Goal: Task Accomplishment & Management: Manage account settings

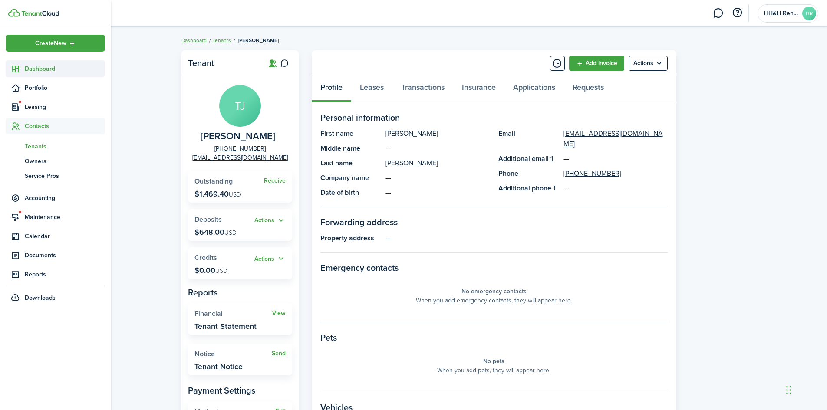
click at [20, 67] on sidebar-link-icon at bounding box center [15, 68] width 19 height 9
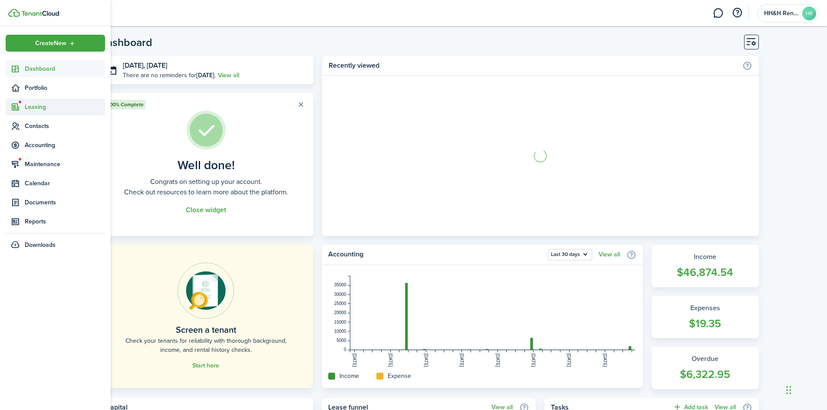
click at [35, 110] on span "Leasing" at bounding box center [65, 106] width 80 height 9
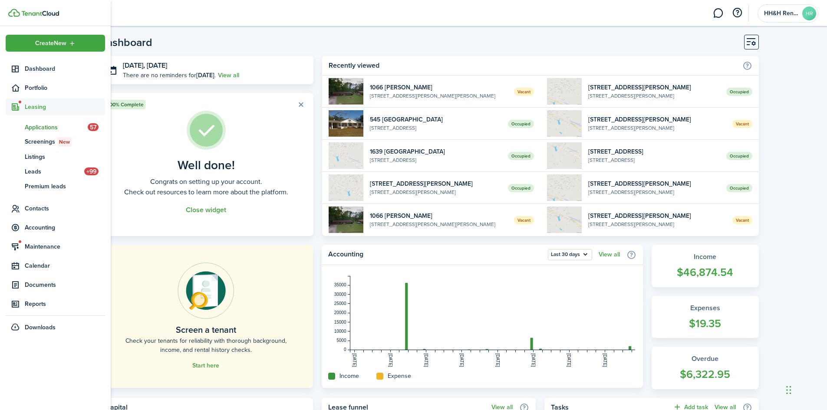
click at [47, 123] on span "Applications" at bounding box center [56, 127] width 63 height 9
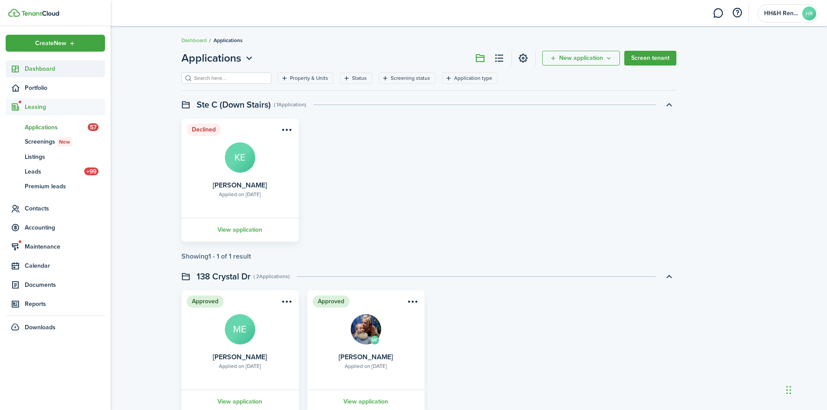
click at [40, 72] on span "Dashboard" at bounding box center [65, 68] width 80 height 9
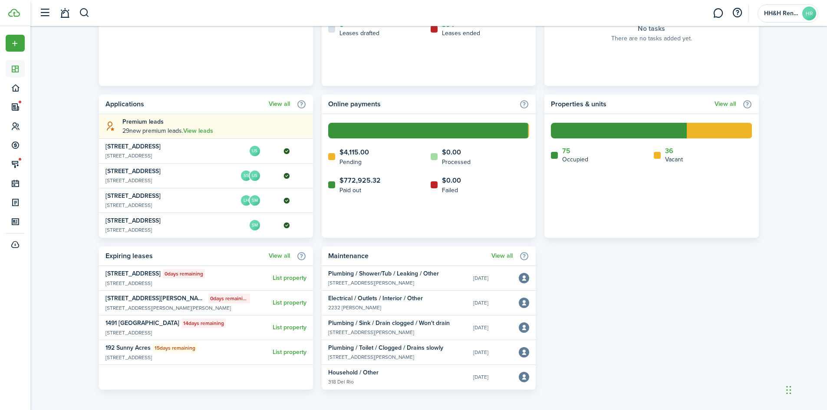
scroll to position [459, 0]
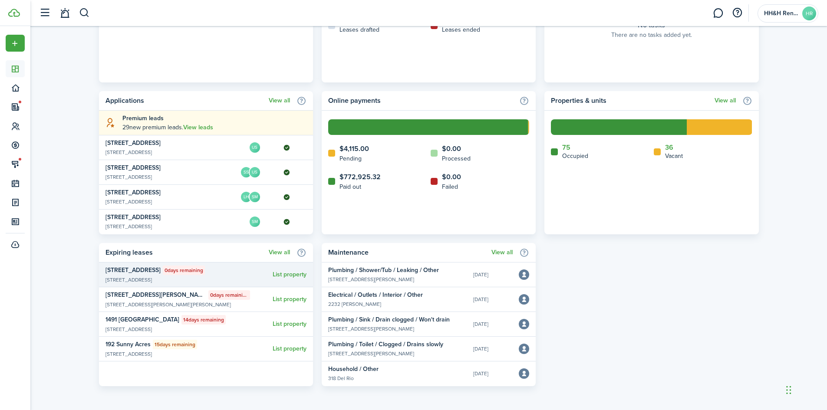
click at [184, 276] on widget-list-item-description "[STREET_ADDRESS]" at bounding box center [177, 280] width 144 height 8
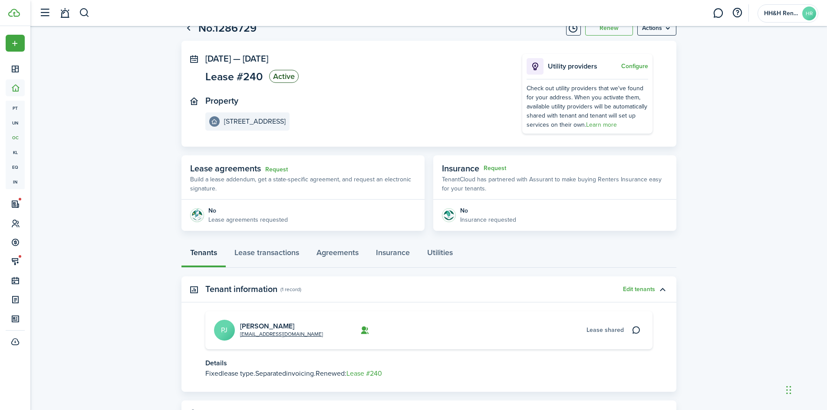
scroll to position [71, 0]
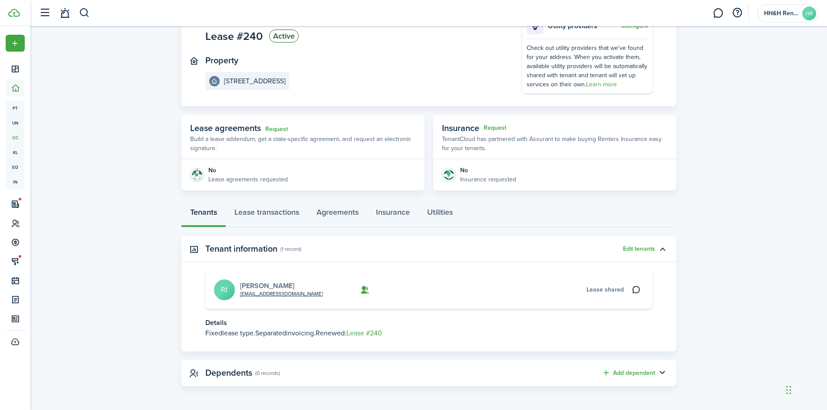
click at [262, 286] on link "[PERSON_NAME]" at bounding box center [267, 286] width 54 height 10
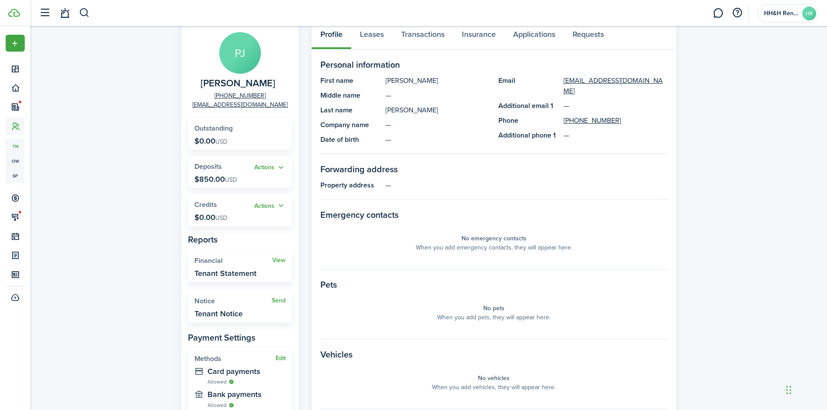
scroll to position [33, 0]
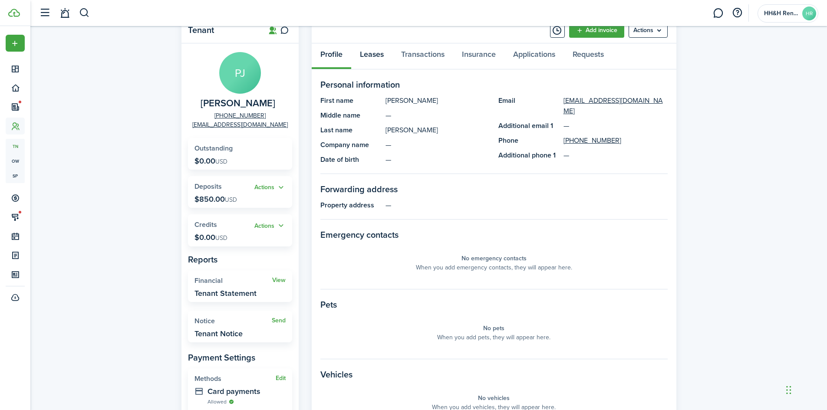
click at [366, 56] on link "Leases" at bounding box center [371, 56] width 41 height 26
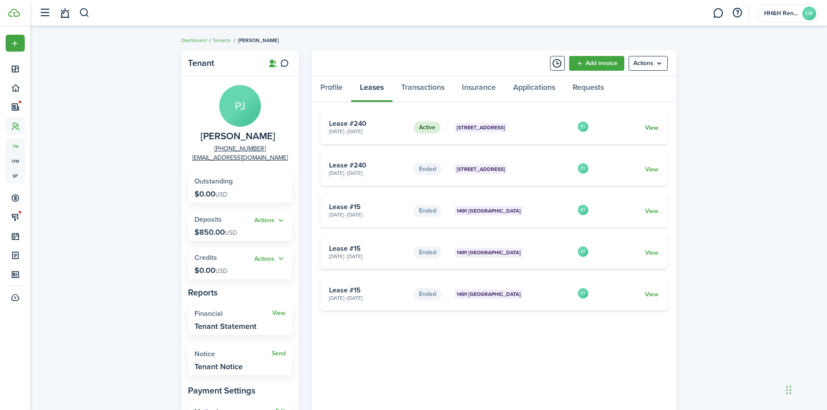
click at [655, 128] on link "View" at bounding box center [651, 127] width 13 height 9
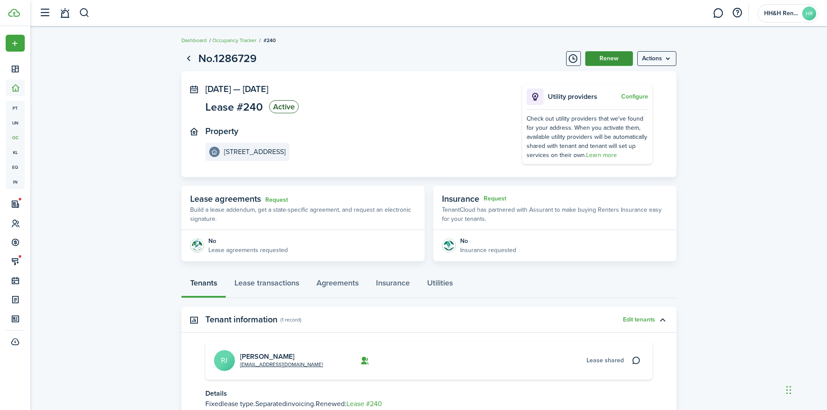
click at [601, 61] on button "Renew" at bounding box center [609, 58] width 48 height 15
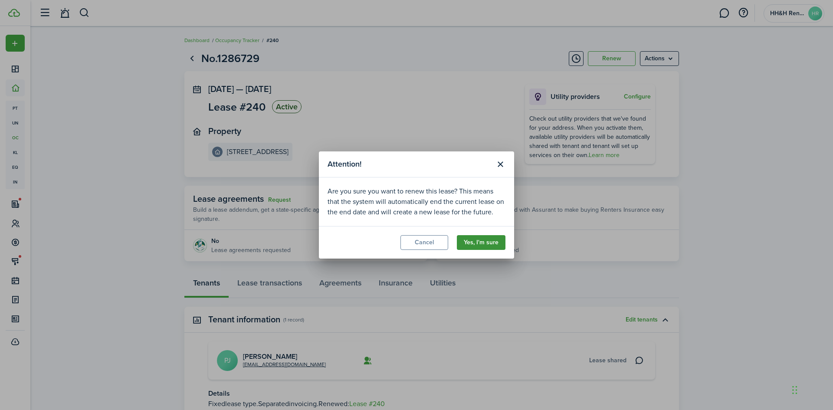
click at [489, 243] on button "Yes, I'm sure" at bounding box center [481, 242] width 49 height 15
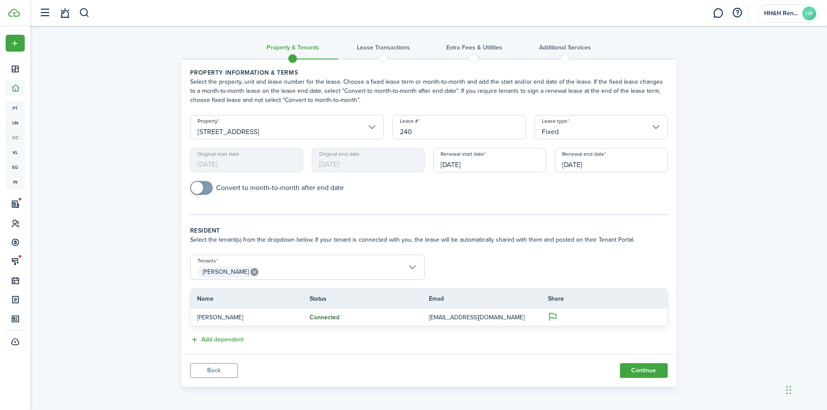
scroll to position [0, 0]
click at [590, 161] on input "[DATE]" at bounding box center [610, 160] width 113 height 24
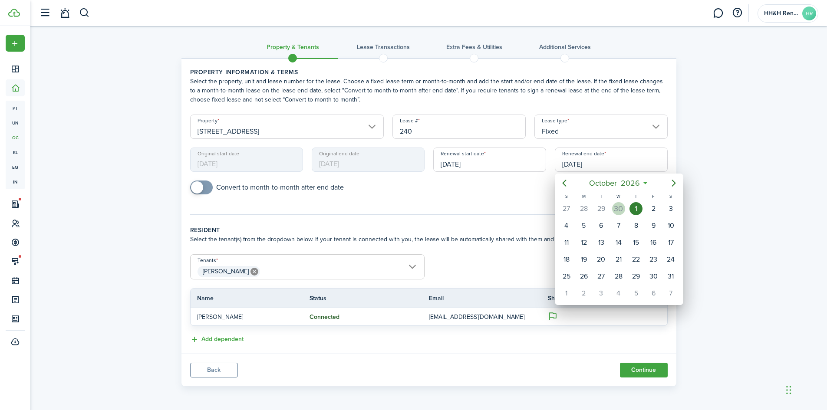
click at [616, 205] on div "30" at bounding box center [618, 208] width 13 height 13
type input "[DATE]"
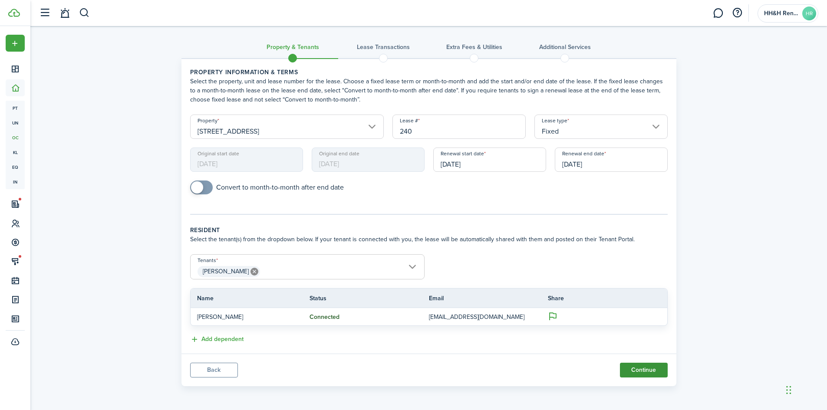
click at [630, 370] on button "Continue" at bounding box center [644, 370] width 48 height 15
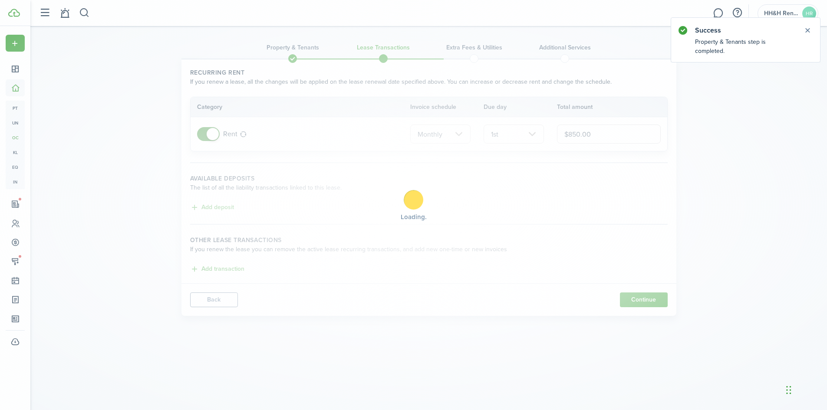
scroll to position [0, 0]
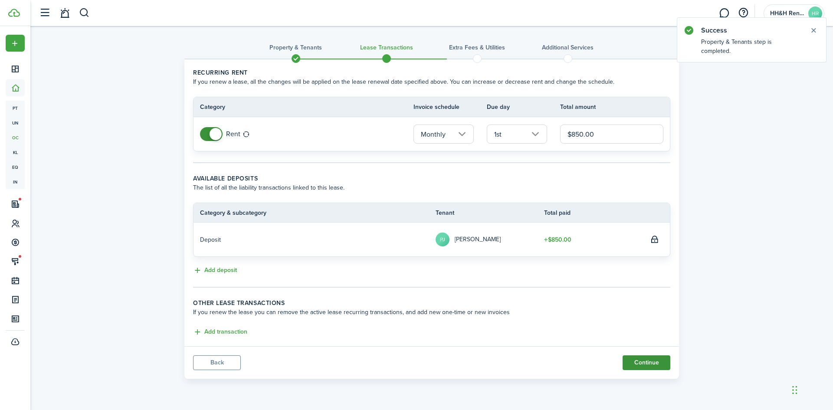
click at [659, 360] on button "Continue" at bounding box center [647, 362] width 48 height 15
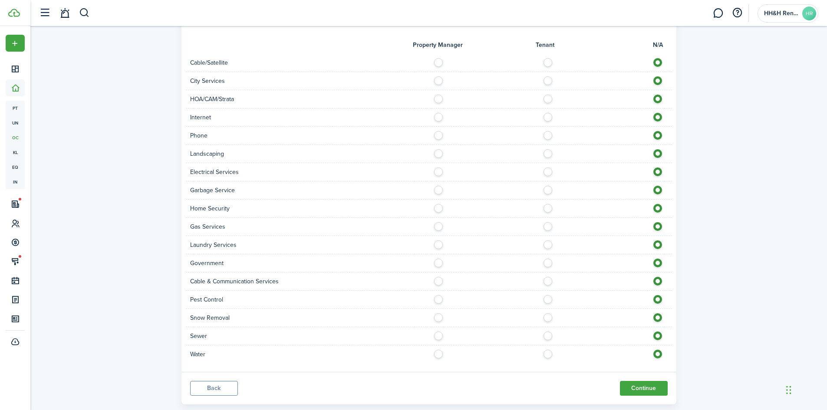
scroll to position [764, 0]
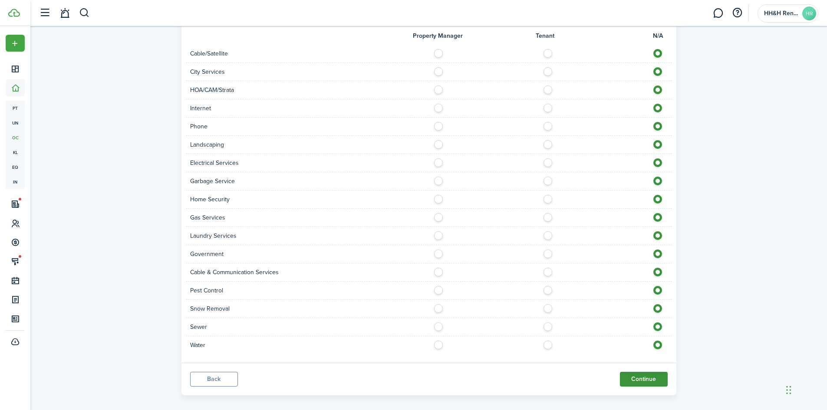
click at [636, 372] on button "Continue" at bounding box center [644, 379] width 48 height 15
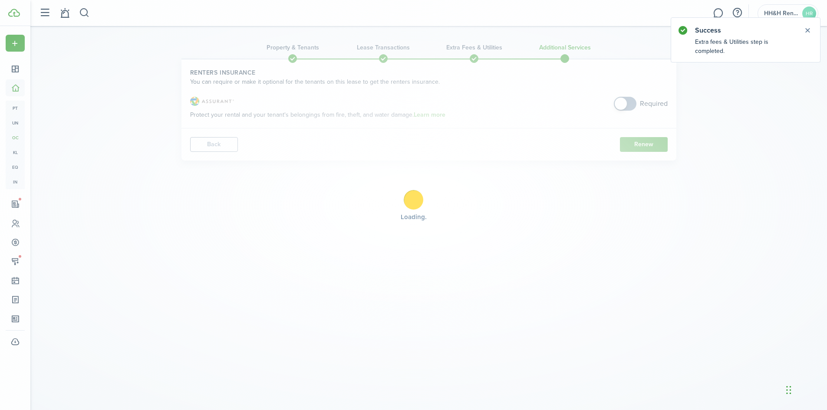
scroll to position [0, 0]
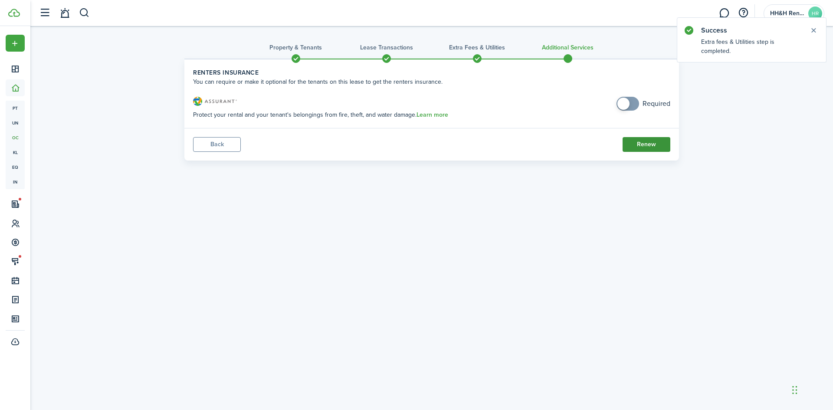
click at [644, 145] on button "Renew" at bounding box center [647, 144] width 48 height 15
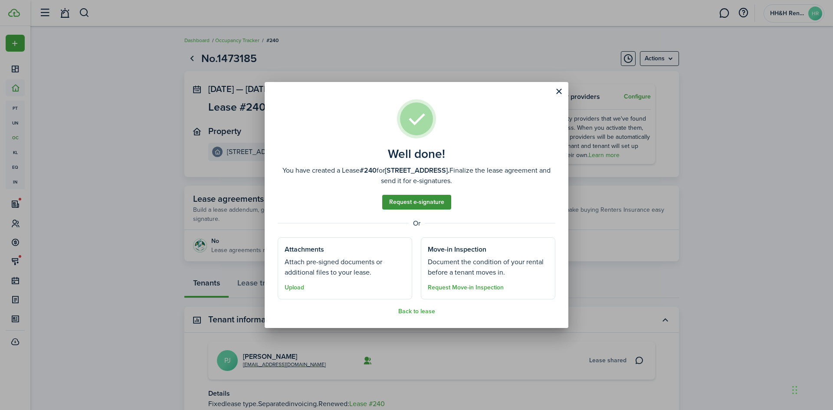
click at [413, 205] on link "Request e-signature" at bounding box center [416, 202] width 69 height 15
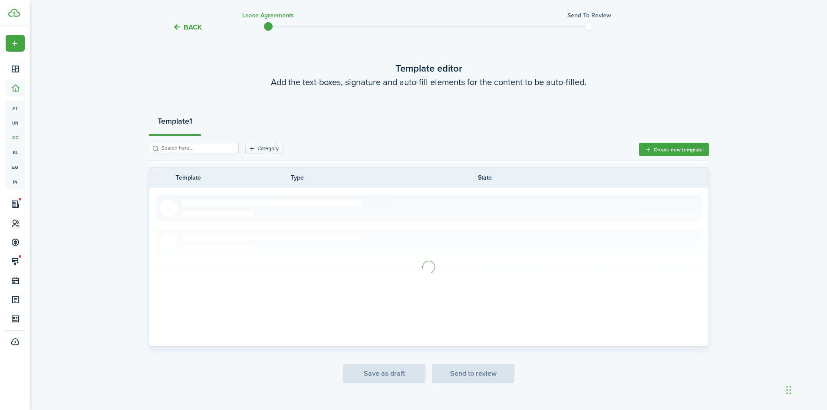
scroll to position [40, 0]
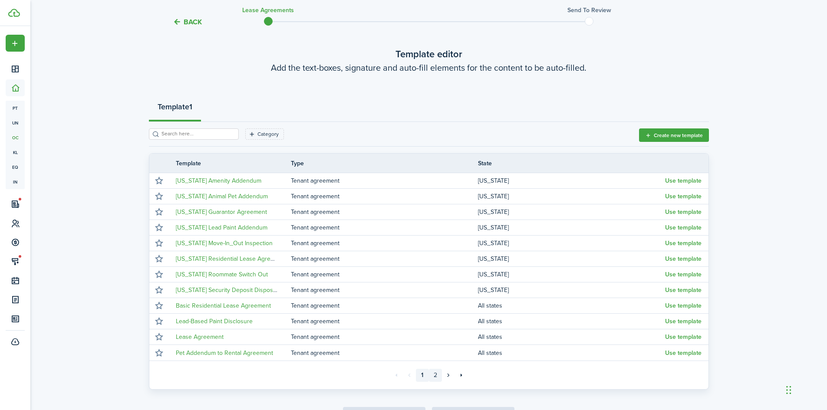
click at [435, 374] on link "2" at bounding box center [435, 375] width 13 height 13
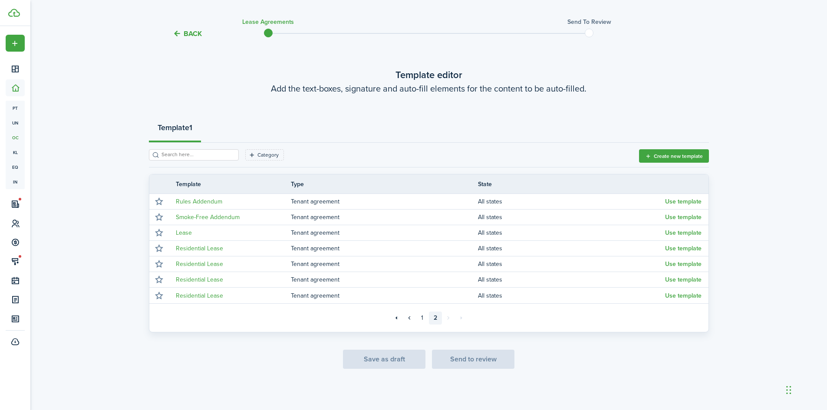
scroll to position [19, 0]
click at [674, 294] on button "Use template" at bounding box center [683, 295] width 36 height 7
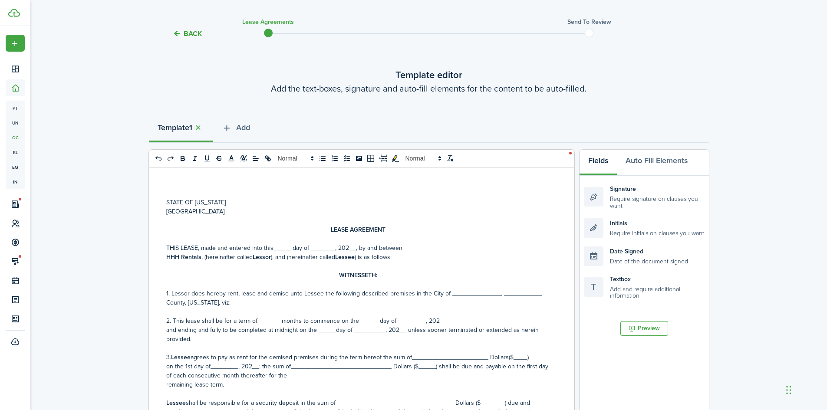
scroll to position [43, 0]
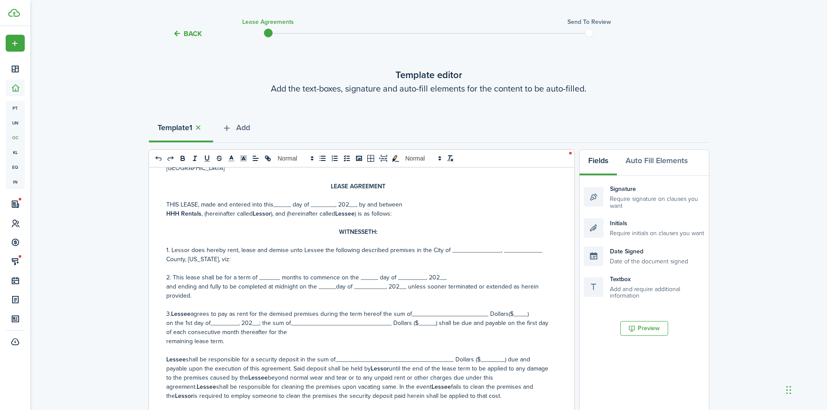
click at [272, 201] on span "THIS LEASE, made and entered into this_____ day of _______, 202__, by and betwe…" at bounding box center [284, 204] width 236 height 9
click at [273, 201] on span "THIS LEASE, made and entered into this_____ day of _______, 202__, by and betwe…" at bounding box center [284, 204] width 236 height 9
click at [325, 202] on span "THIS LEASE, made and entered into this_29th____ day of _______, 202__, by and b…" at bounding box center [290, 204] width 248 height 9
click at [374, 203] on span "THIS LEASE, made and entered into this_29th____ day of _Sept______, 202__, by a…" at bounding box center [296, 204] width 260 height 9
click at [356, 204] on span "THIS LEASE, made and entered into this_29th____ day of _Sept______, 2025__, by …" at bounding box center [298, 204] width 264 height 9
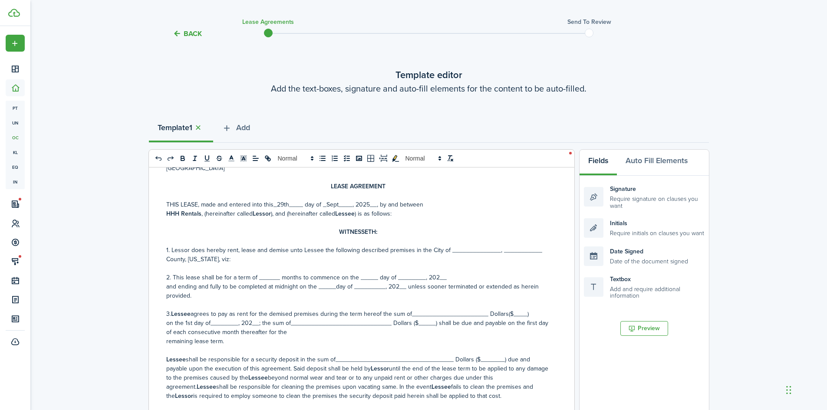
click at [455, 250] on span "1. Lessor does hereby rent, lease and demise unto Lessee the following describe…" at bounding box center [354, 250] width 376 height 9
click at [396, 213] on p "HHH Rentals , (hereinafter called Lessor ), and (hereinafter called Lessee ) is…" at bounding box center [358, 213] width 384 height 9
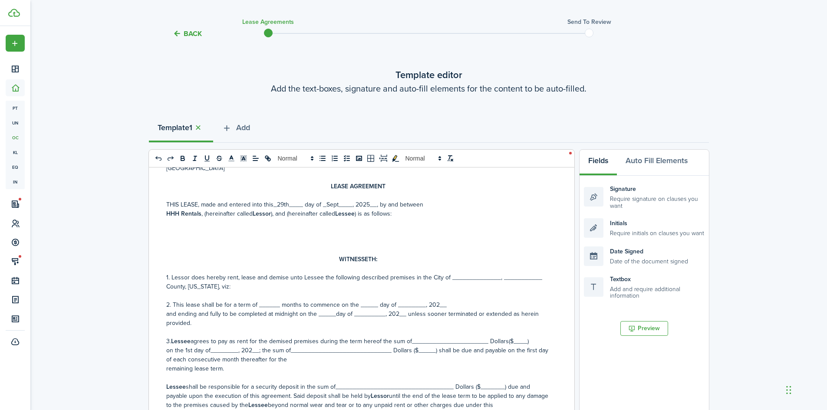
click at [338, 223] on p at bounding box center [358, 222] width 384 height 9
click at [320, 228] on p at bounding box center [358, 231] width 384 height 9
click at [257, 160] on icon at bounding box center [256, 158] width 8 height 8
click at [256, 181] on icon at bounding box center [255, 180] width 7 height 7
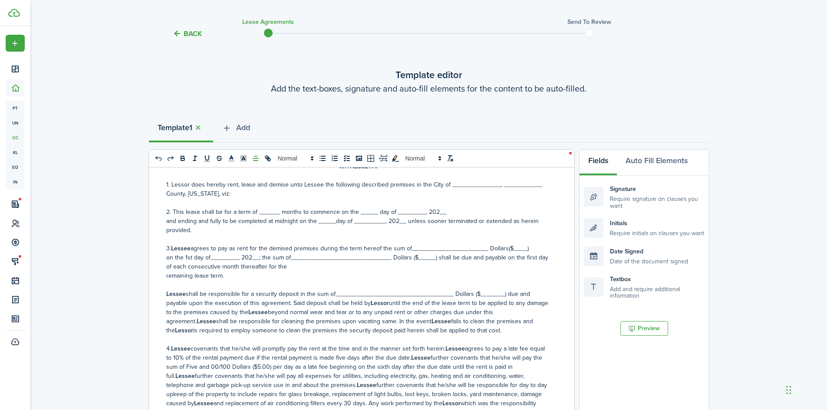
scroll to position [130, 0]
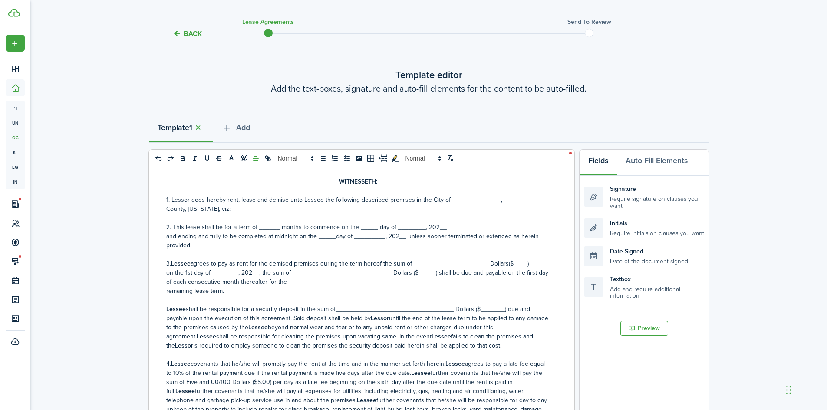
click at [453, 199] on span "1. Lessor does hereby rent, lease and demise unto Lessee the following describe…" at bounding box center [354, 199] width 376 height 9
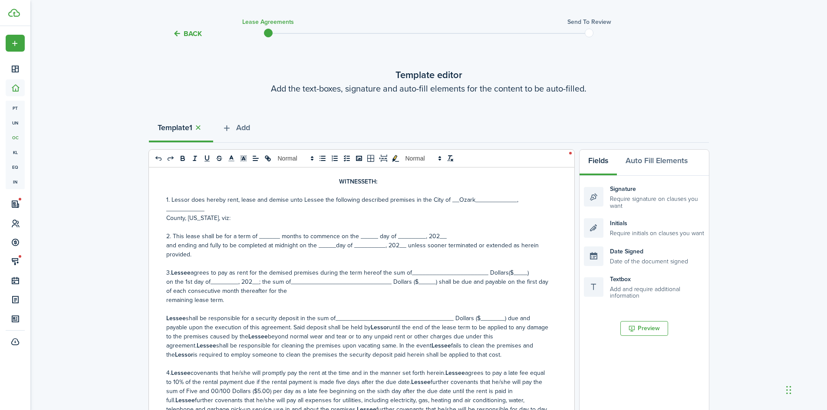
click at [178, 206] on span "1. Lessor does hereby rent, lease and demise unto Lessee the following describe…" at bounding box center [342, 204] width 352 height 18
click at [502, 200] on span "1. Lessor does hereby rent, lease and demise unto Lessee the following describe…" at bounding box center [342, 204] width 352 height 18
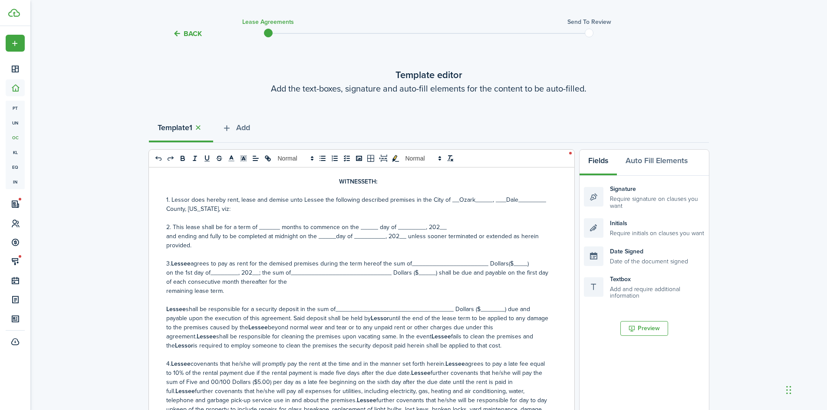
click at [532, 200] on span "1. Lessor does hereby rent, lease and demise unto Lessee the following describe…" at bounding box center [356, 199] width 380 height 9
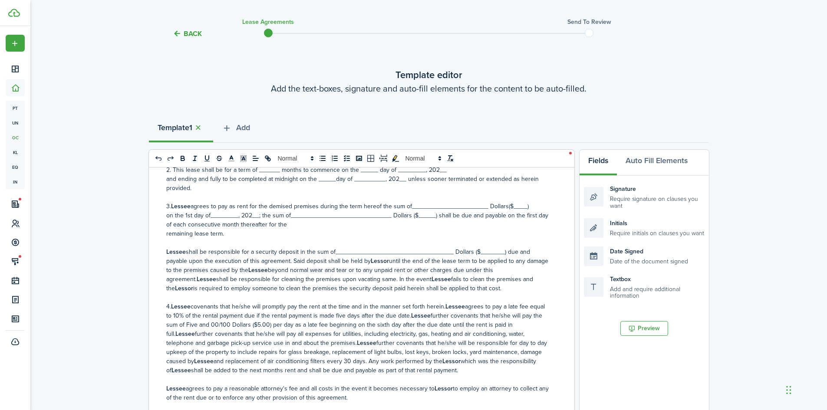
scroll to position [174, 0]
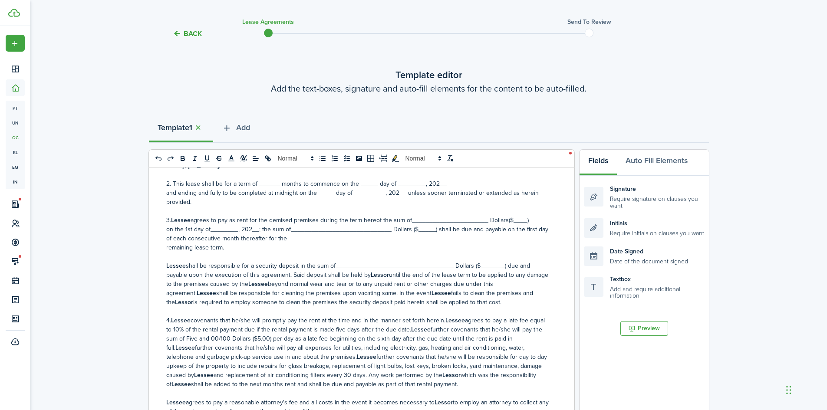
click at [263, 180] on span "2. This lease shall be for a term of ______ months to commence on the _____ day…" at bounding box center [306, 183] width 280 height 9
click at [367, 182] on span "2. This lease shall be for a term of __12____ months to commence on the _____ d…" at bounding box center [309, 183] width 286 height 9
click at [410, 181] on span "2. This lease shall be for a term of __12____ months to commence on the _1st___…" at bounding box center [312, 183] width 293 height 9
click at [471, 180] on span "2. This lease shall be for a term of __12____ months to commence on the _1st___…" at bounding box center [323, 183] width 315 height 9
click at [324, 190] on span "and ending and fully to be completed at midnight on the _____day of _________, …" at bounding box center [352, 197] width 372 height 18
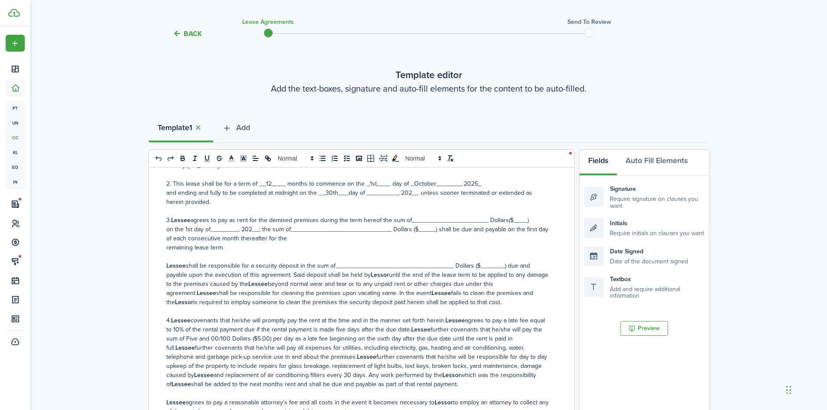
click at [374, 190] on span "and ending and fully to be completed at midnight on the __30th___day of _______…" at bounding box center [349, 197] width 366 height 18
click at [438, 190] on span "and ending and fully to be completed at midnight on the __30th___day of _Septem…" at bounding box center [346, 197] width 360 height 18
click at [418, 217] on span "agrees to pay as rent for the demised premises during the term hereof the sum o…" at bounding box center [359, 220] width 338 height 9
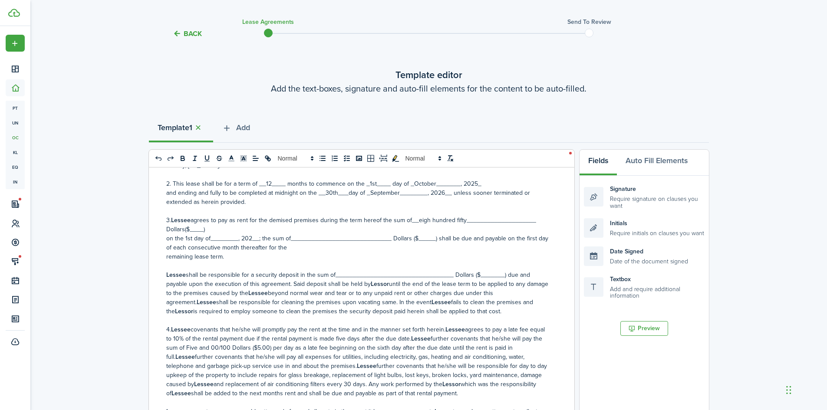
click at [193, 226] on span "agrees to pay as rent for the demised premises during the term hereof the sum o…" at bounding box center [351, 225] width 370 height 18
click at [212, 235] on span "on the 1st day of________, 202__; the sum of_____________________________ Dolla…" at bounding box center [357, 243] width 382 height 18
click at [273, 236] on span "on the 1st day of_October_______, 202__; the sum of____________________________…" at bounding box center [356, 243] width 381 height 18
click at [321, 235] on span "on the 1st day of_October_______, 2025__; the sum of___________________________…" at bounding box center [353, 243] width 374 height 18
click at [494, 235] on span "on the 1st day of_October_______, 2025__; the sum of__eight hundred fifty______…" at bounding box center [356, 243] width 381 height 18
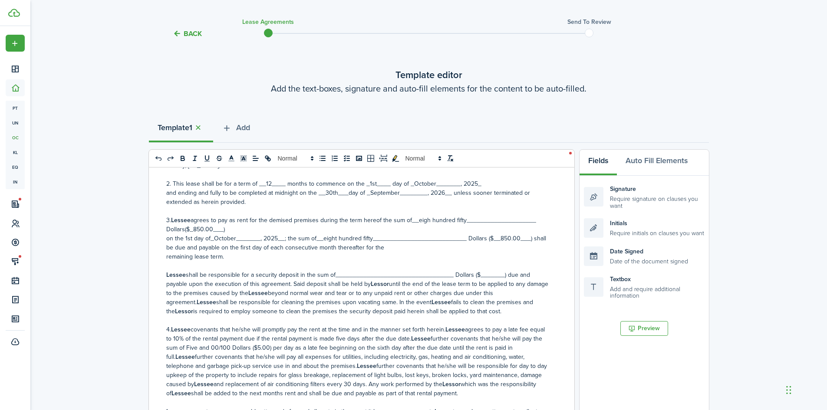
click at [319, 238] on span "on the 1st day of_October_______, 2025__; the sum of__eight hundred fifty______…" at bounding box center [356, 243] width 380 height 18
click at [456, 235] on span "on the 1st day of_October_______, 2025__; the sum of__ eight hundred fifty_____…" at bounding box center [356, 243] width 381 height 18
click at [428, 220] on span "agrees to pay as rent for the demised premises during the term hereof the sum o…" at bounding box center [351, 225] width 370 height 18
click at [417, 217] on span "agrees to pay as rent for the demised premises during the term hereof the sum o…" at bounding box center [351, 225] width 371 height 18
click at [522, 220] on span "agrees to pay as rent for the demised premises during the term hereof the sum o…" at bounding box center [355, 225] width 378 height 18
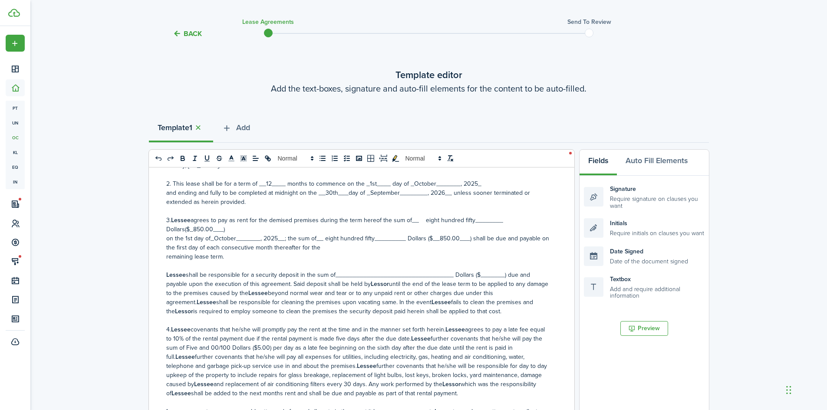
click at [213, 239] on span "on the 1st day of_October_______, 2025__; the sum of__ eight hundred fifty_____…" at bounding box center [357, 243] width 383 height 18
click at [345, 270] on span "shall be responsible for a security deposit in the sum of______________________…" at bounding box center [348, 279] width 364 height 18
click at [172, 283] on span "shall be responsible for a security deposit in the sum of____eight hundred fift…" at bounding box center [345, 279] width 359 height 18
click at [345, 276] on span "shall be responsible for a security deposit in the sum of____eight hundred fift…" at bounding box center [348, 279] width 365 height 18
click at [473, 271] on span "shall be responsible for a security deposit in the sum of____ eight hundred fif…" at bounding box center [349, 279] width 367 height 18
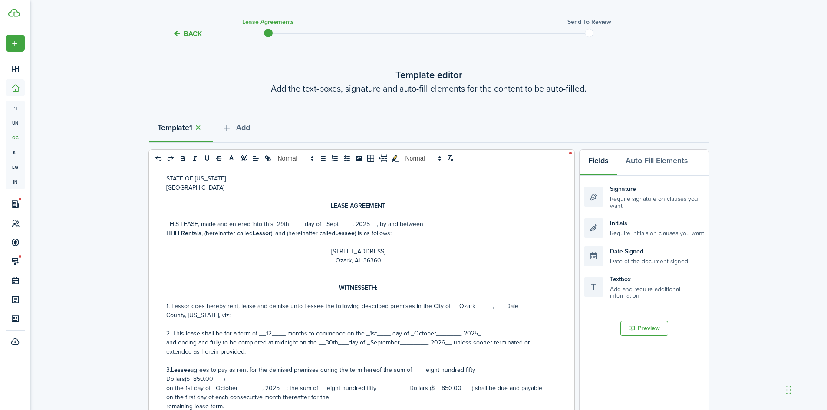
scroll to position [43, 0]
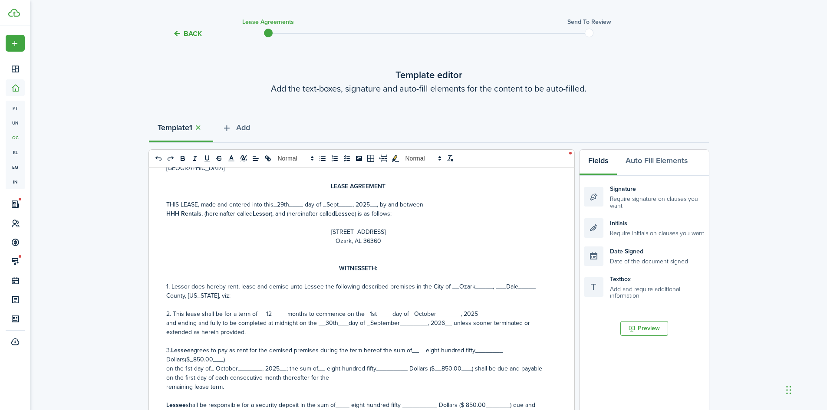
click at [276, 203] on span "THIS LEASE, made and entered into this_29th____ day of _Sept____, 2025__, by an…" at bounding box center [294, 204] width 257 height 9
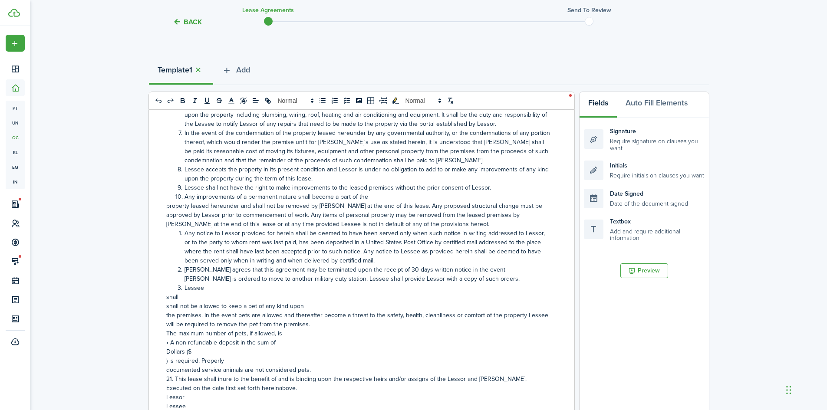
scroll to position [149, 0]
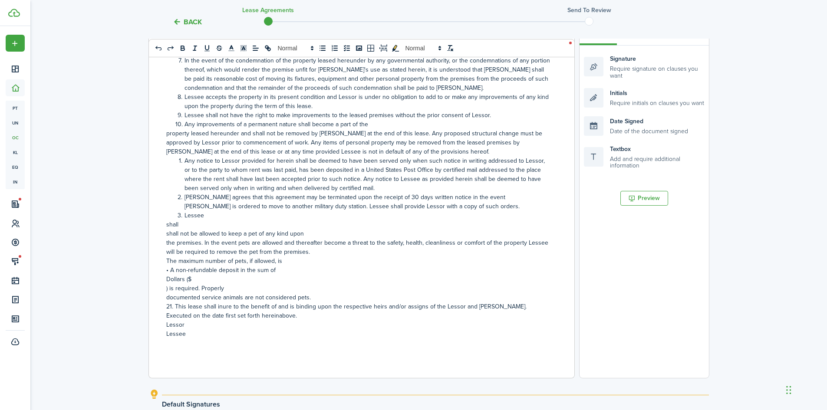
click at [164, 214] on div "STATE OF [US_STATE] DALE COUNTY LEASE AGREEMENT THIS LEASE, made and entered in…" at bounding box center [358, 207] width 419 height 341
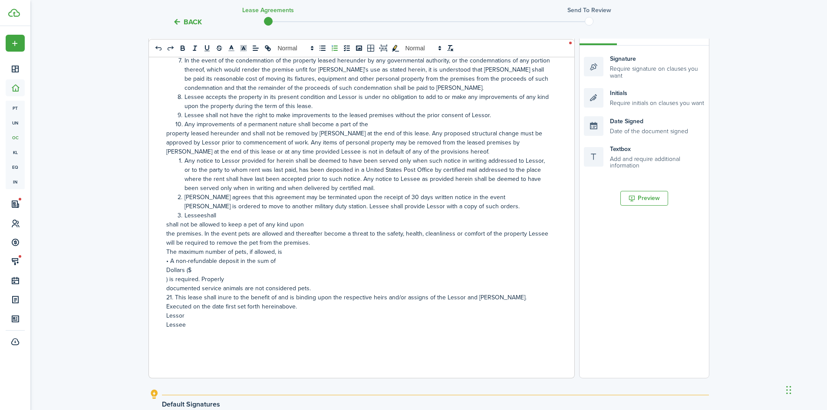
scroll to position [877, 0]
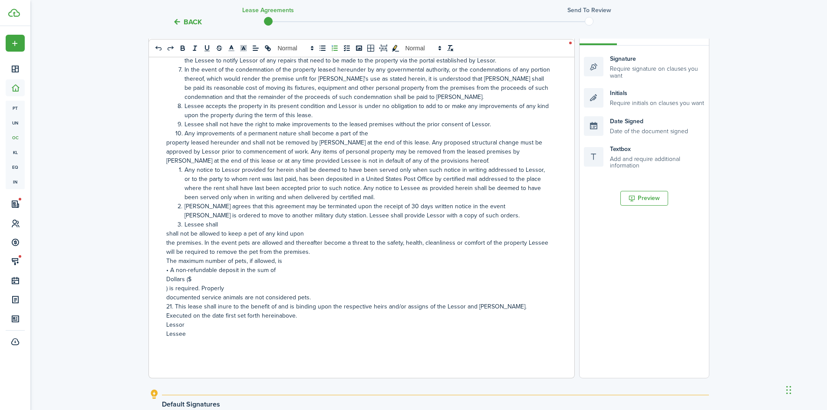
click at [222, 220] on li "Lessee shall" at bounding box center [362, 224] width 375 height 9
click at [162, 223] on div "STATE OF [US_STATE] DALE COUNTY LEASE AGREEMENT THIS LEASE, made and entered in…" at bounding box center [358, 207] width 419 height 341
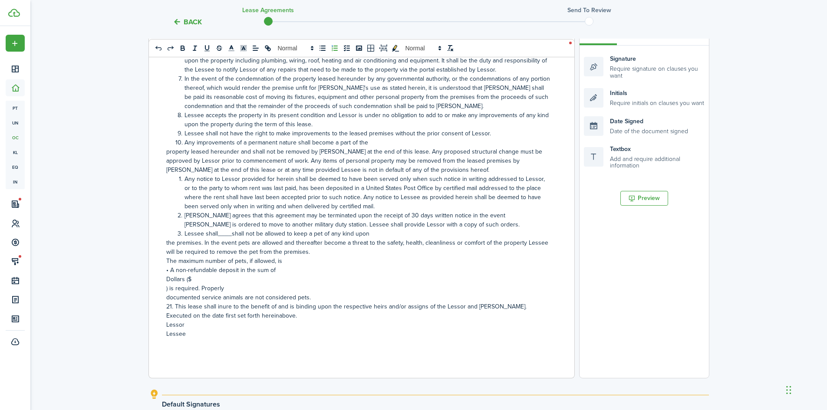
click at [251, 229] on span "Lessee shall____shall not be allowed to keep a pet of any kind upon" at bounding box center [276, 233] width 185 height 9
click at [164, 233] on div "STATE OF [US_STATE] DALE COUNTY LEASE AGREEMENT THIS LEASE, made and entered in…" at bounding box center [358, 207] width 419 height 341
click at [258, 229] on span "Lessee shall____shall not____ be allowed to keep a pet of any kind upon the pre…" at bounding box center [362, 242] width 357 height 27
click at [230, 229] on span "Lessee shall____shall not_x___ be allowed to keep a pet of any kind upon the pr…" at bounding box center [364, 242] width 360 height 27
click at [253, 229] on span "Lessee shall____ shall not_x___ be allowed to keep a pet of any kind upon the p…" at bounding box center [364, 242] width 361 height 27
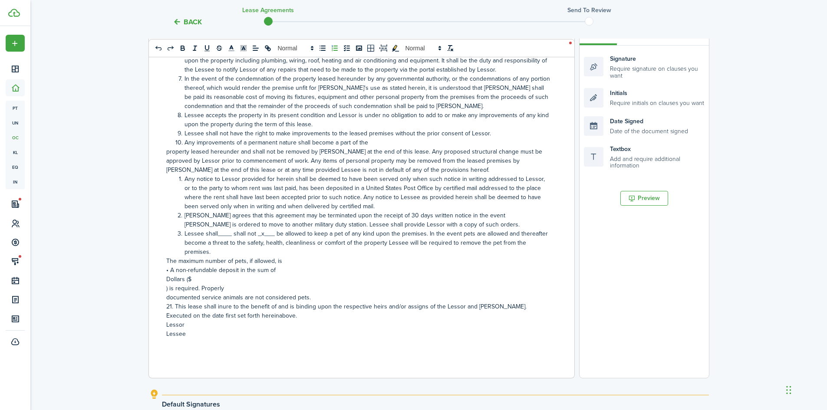
click at [302, 266] on p "• A non-refundable deposit in the sum of" at bounding box center [358, 270] width 384 height 9
click at [165, 261] on div "STATE OF [US_STATE] DALE COUNTY LEASE AGREEMENT THIS LEASE, made and entered in…" at bounding box center [358, 207] width 419 height 341
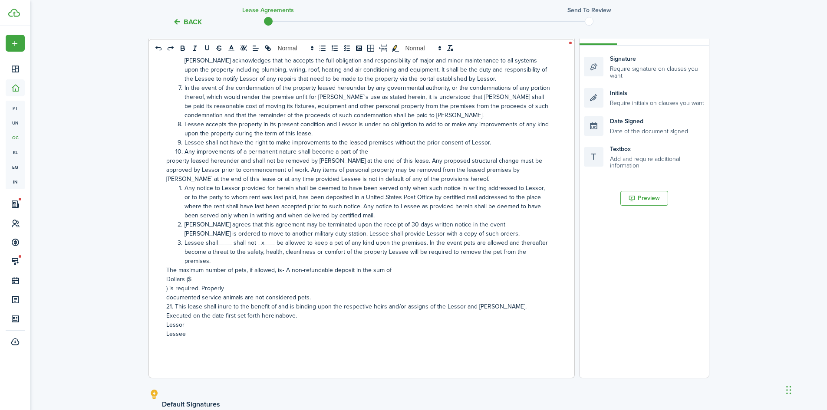
click at [162, 282] on div "STATE OF [US_STATE] DALE COUNTY LEASE AGREEMENT THIS LEASE, made and entered in…" at bounding box center [358, 207] width 419 height 341
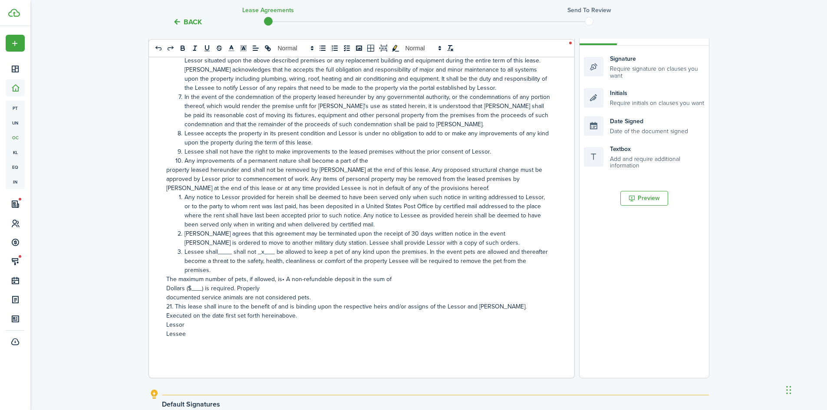
click at [167, 293] on span "documented service animals are not considered pets." at bounding box center [238, 297] width 144 height 9
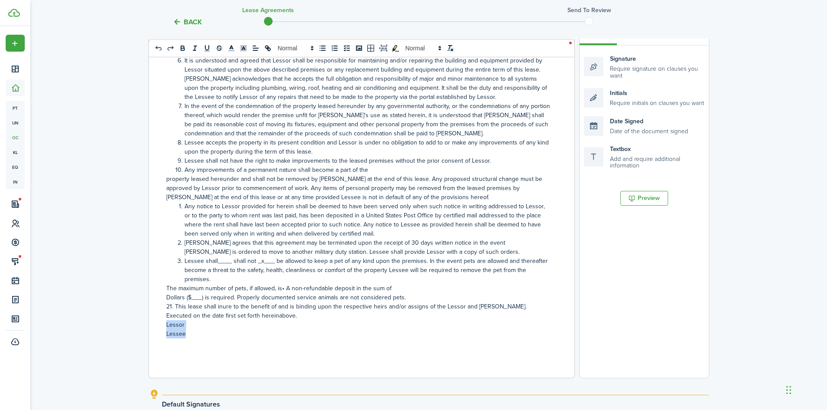
drag, startPoint x: 191, startPoint y: 326, endPoint x: 148, endPoint y: 316, distance: 44.5
click at [148, 316] on div "Back Lease Agreements Send to review Template editor Add the text-boxes, signat…" at bounding box center [428, 191] width 796 height 620
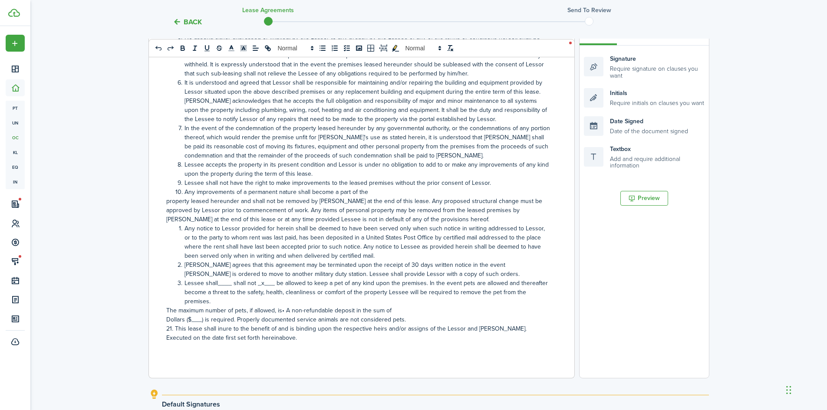
scroll to position [832, 0]
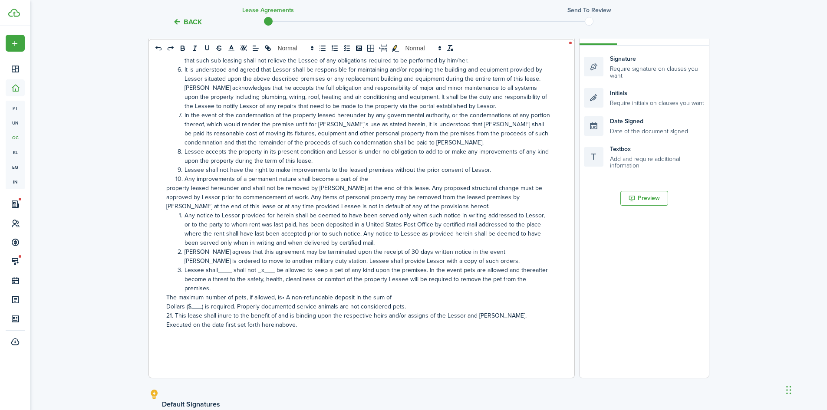
click at [281, 293] on span "The maximum number of pets, if allowed, is• A non-refundable deposit in the sum…" at bounding box center [278, 297] width 225 height 9
click at [284, 293] on span "The maximum number of pets, if allowed, is• A non-refundable deposit in the sum…" at bounding box center [278, 297] width 225 height 9
click at [287, 293] on span "The maximum number of pets, if allowed, is•___ A non-refundable deposit in the …" at bounding box center [284, 297] width 236 height 9
click at [193, 302] on span "Dollars ($___) is required. Properly documented service animals are not conside…" at bounding box center [285, 306] width 239 height 9
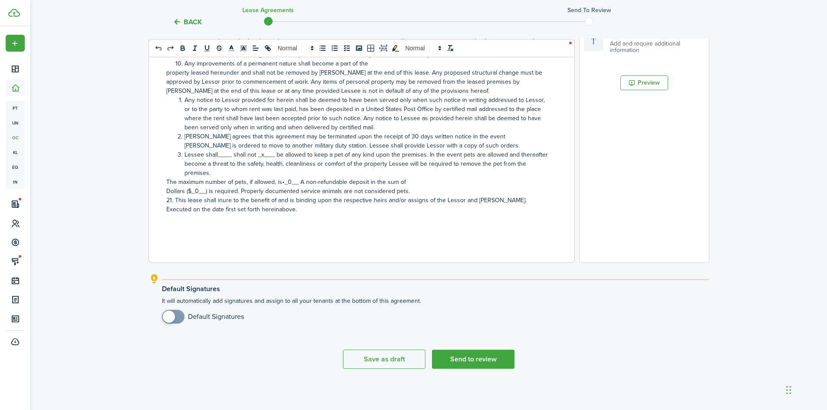
checkbox input "true"
click at [166, 317] on span at bounding box center [169, 317] width 12 height 12
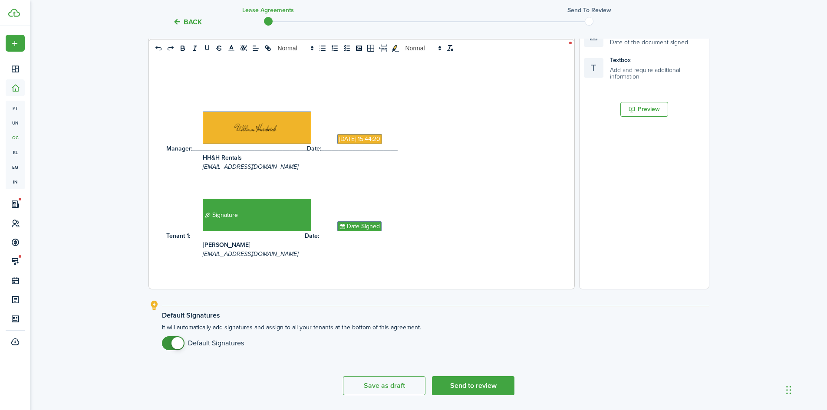
scroll to position [265, 0]
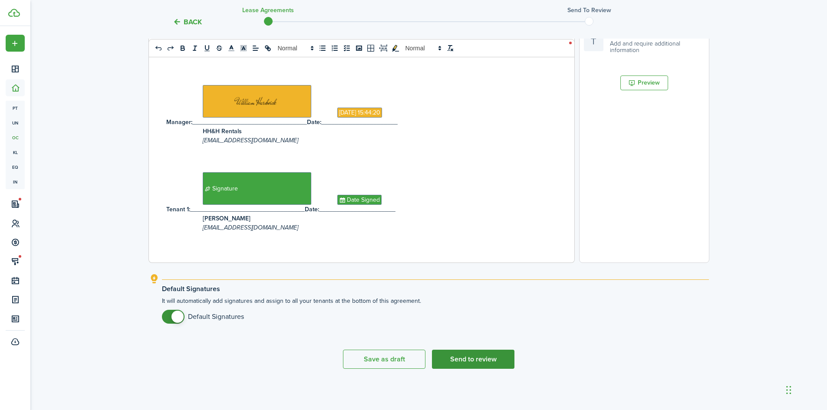
click at [463, 354] on button "Send to review" at bounding box center [473, 359] width 82 height 19
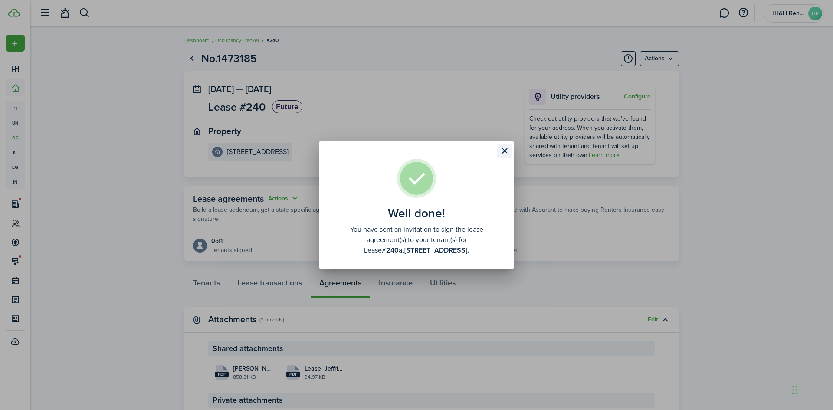
click at [505, 148] on button "Close modal" at bounding box center [504, 151] width 15 height 15
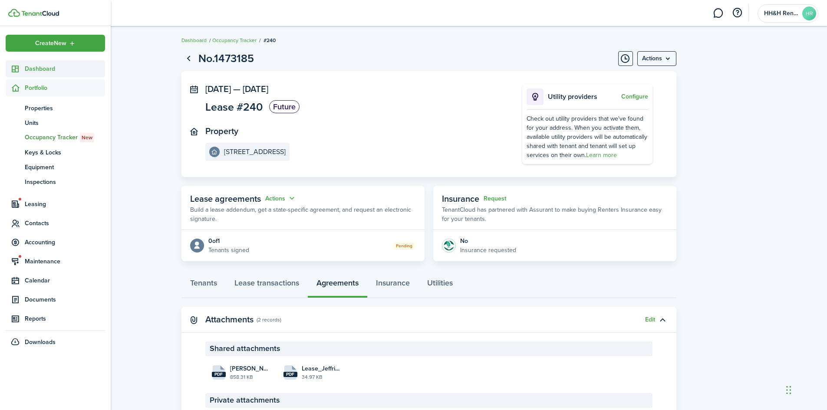
click at [18, 65] on icon at bounding box center [15, 69] width 9 height 9
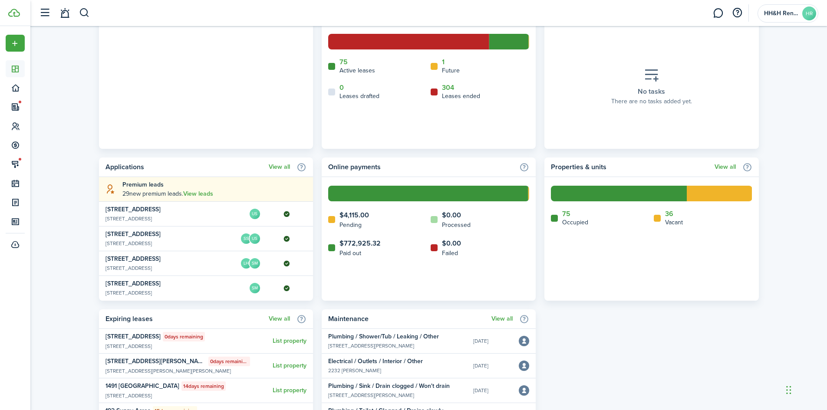
scroll to position [459, 0]
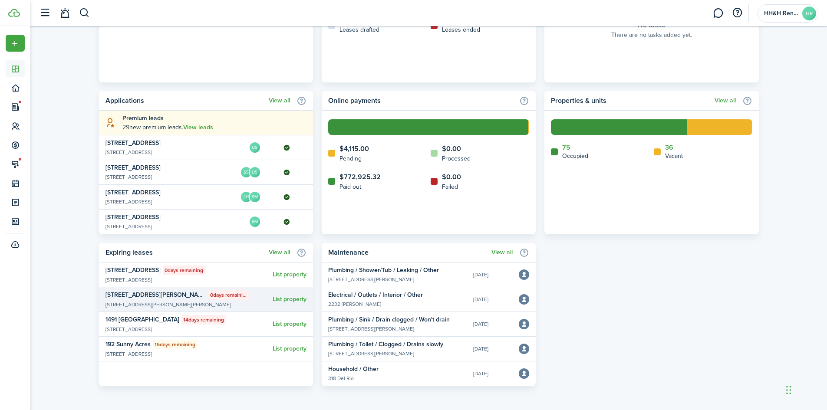
click at [219, 299] on widget-list-item-title-group "[STREET_ADDRESS][PERSON_NAME] 0 days remaining" at bounding box center [177, 295] width 144 height 10
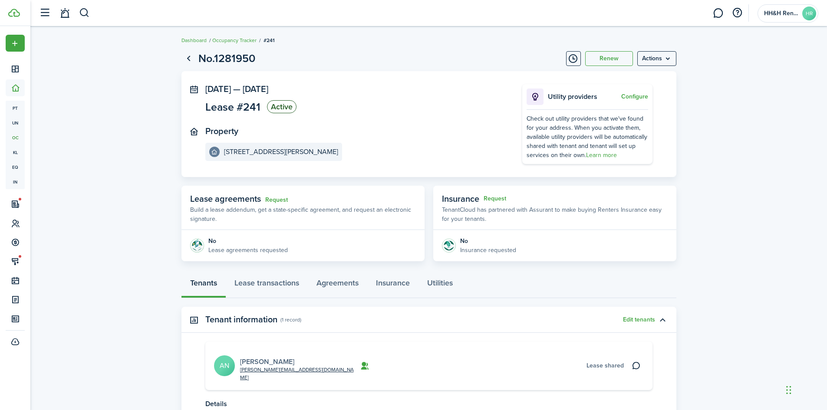
click at [257, 357] on link "[PERSON_NAME]" at bounding box center [267, 362] width 54 height 10
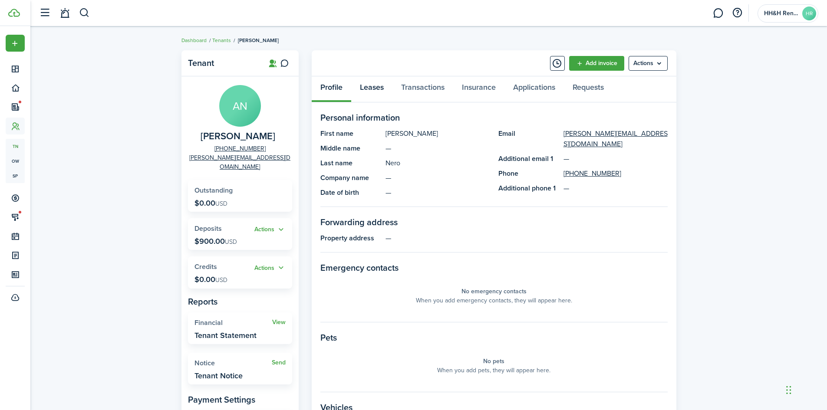
click at [372, 91] on link "Leases" at bounding box center [371, 89] width 41 height 26
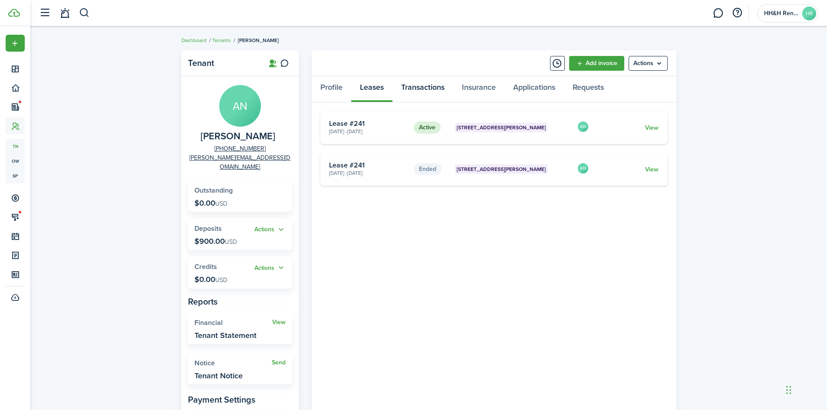
click at [414, 90] on link "Transactions" at bounding box center [422, 89] width 61 height 26
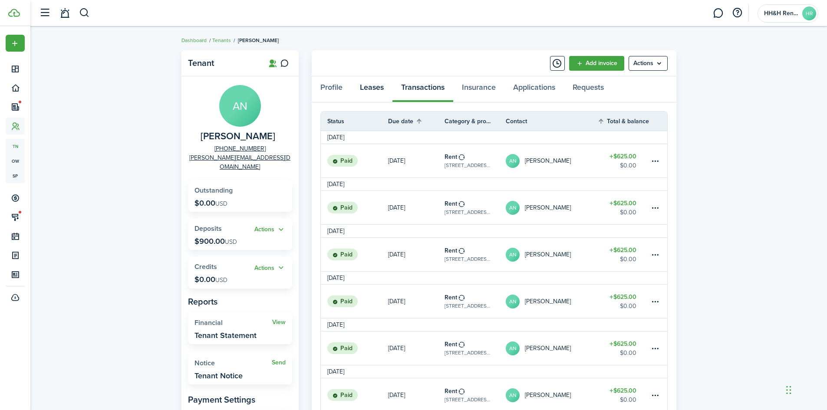
click at [377, 96] on link "Leases" at bounding box center [371, 89] width 41 height 26
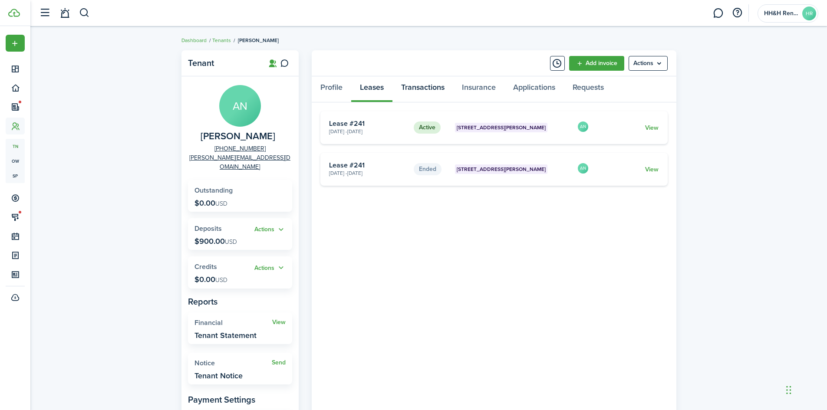
click at [421, 94] on link "Transactions" at bounding box center [422, 89] width 61 height 26
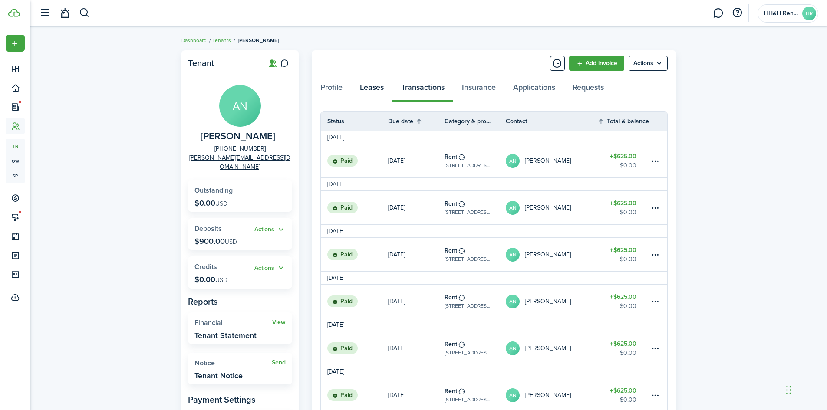
click at [379, 93] on link "Leases" at bounding box center [371, 89] width 41 height 26
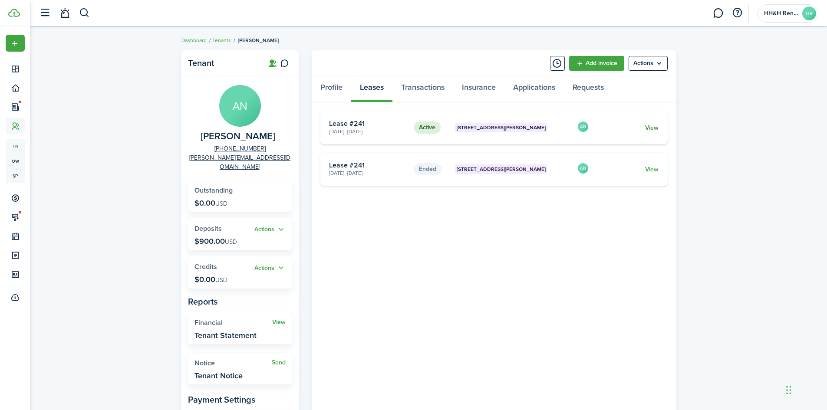
click at [646, 130] on link "View" at bounding box center [651, 127] width 13 height 9
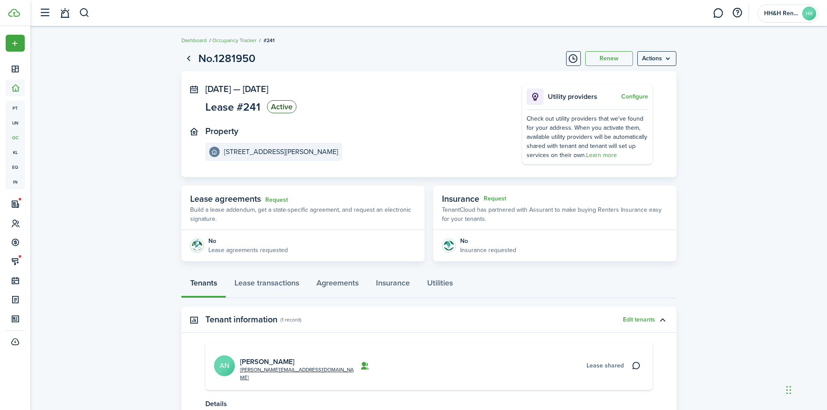
scroll to position [71, 0]
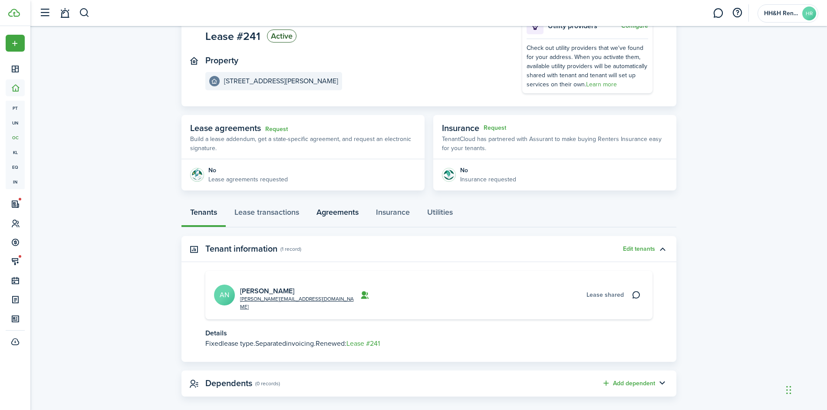
click at [329, 220] on link "Agreements" at bounding box center [337, 214] width 59 height 26
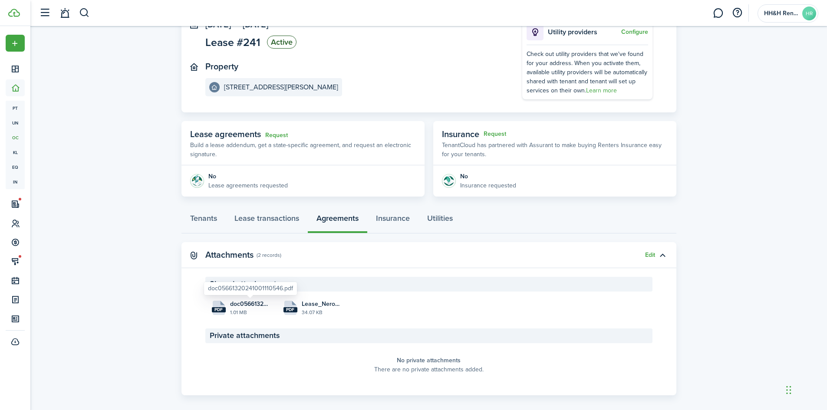
scroll to position [74, 0]
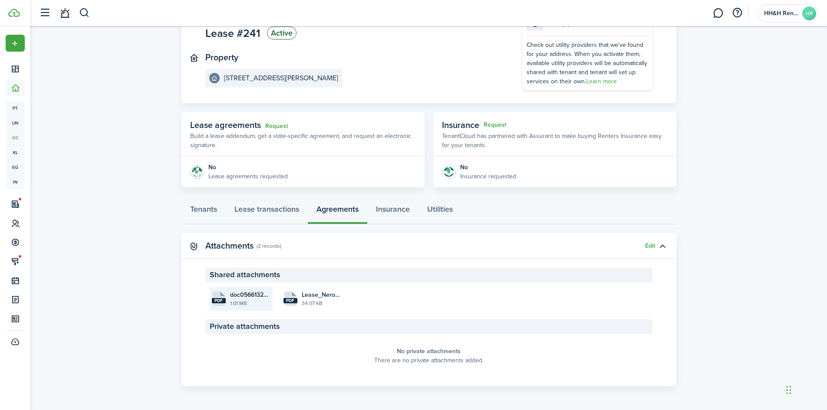
click at [245, 299] on file-size "1.01 MB" at bounding box center [250, 303] width 40 height 8
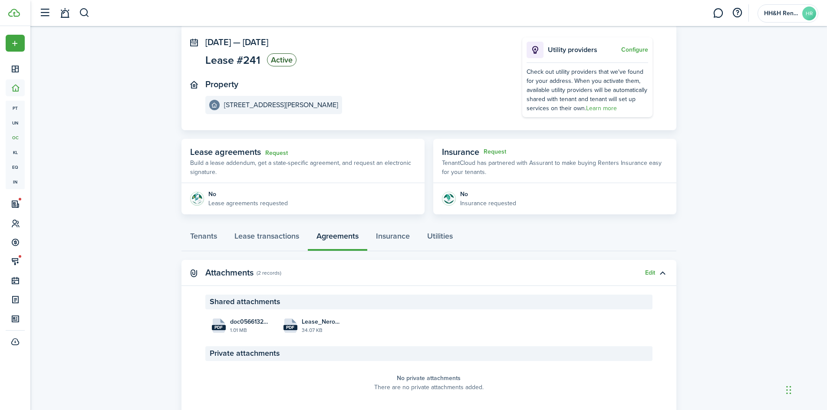
scroll to position [0, 0]
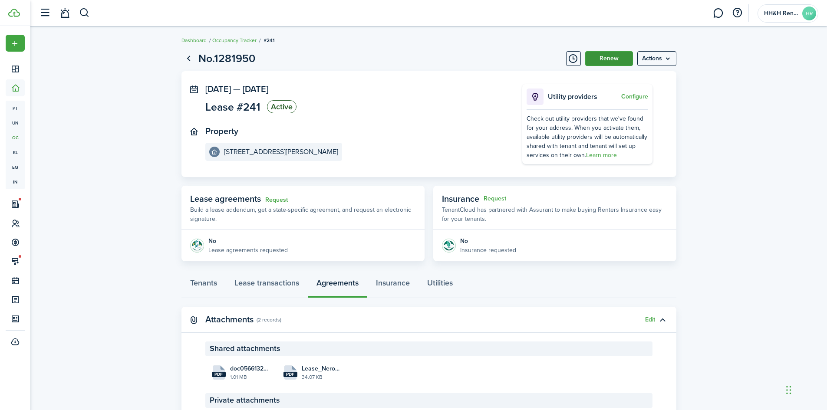
click at [590, 57] on button "Renew" at bounding box center [609, 58] width 48 height 15
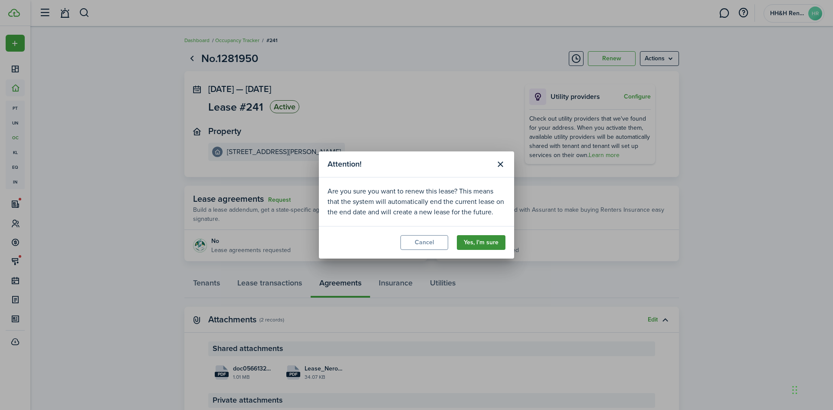
click at [482, 239] on button "Yes, I'm sure" at bounding box center [481, 242] width 49 height 15
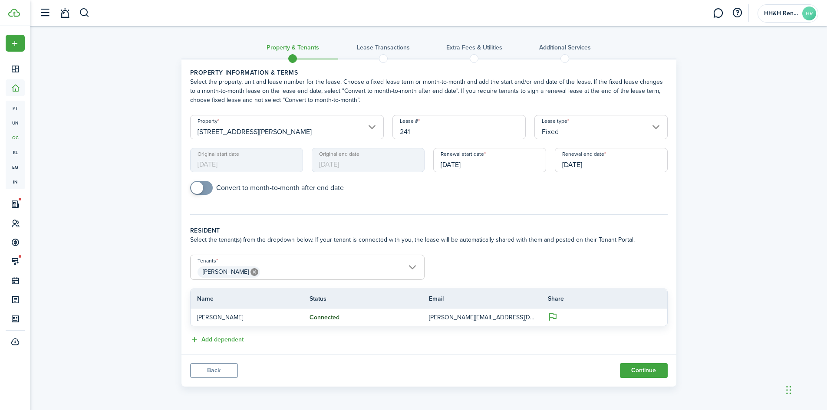
click at [599, 165] on input "[DATE]" at bounding box center [610, 160] width 113 height 24
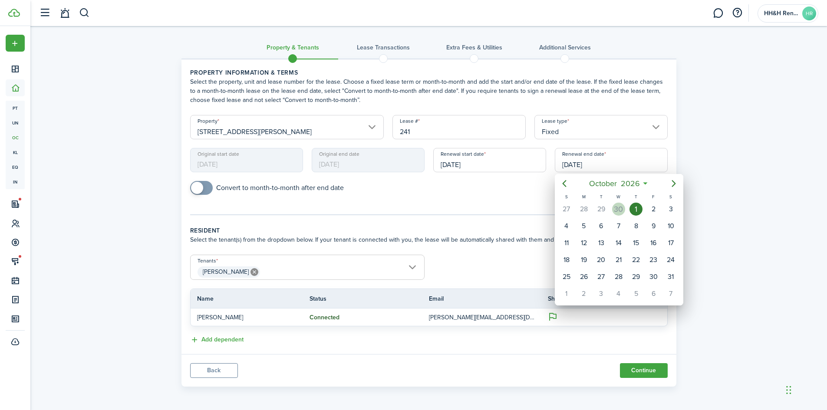
click at [617, 207] on div "30" at bounding box center [618, 209] width 13 height 13
type input "[DATE]"
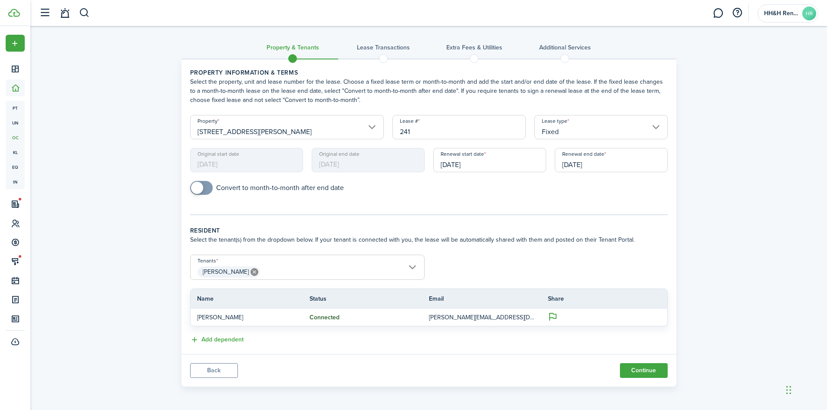
scroll to position [0, 0]
click at [646, 372] on button "Continue" at bounding box center [644, 370] width 48 height 15
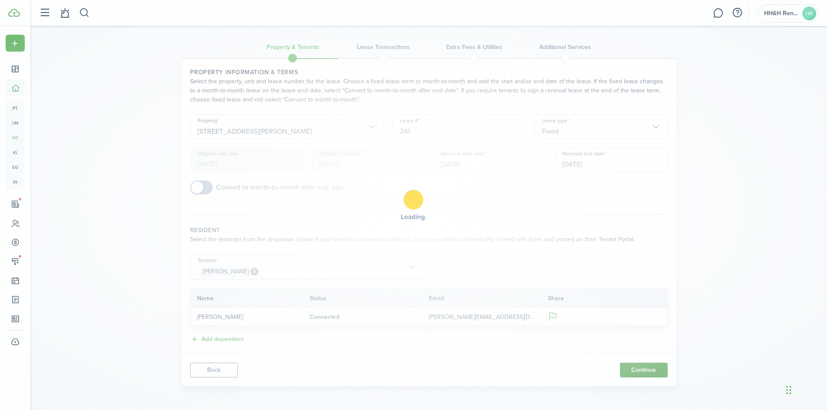
scroll to position [0, 0]
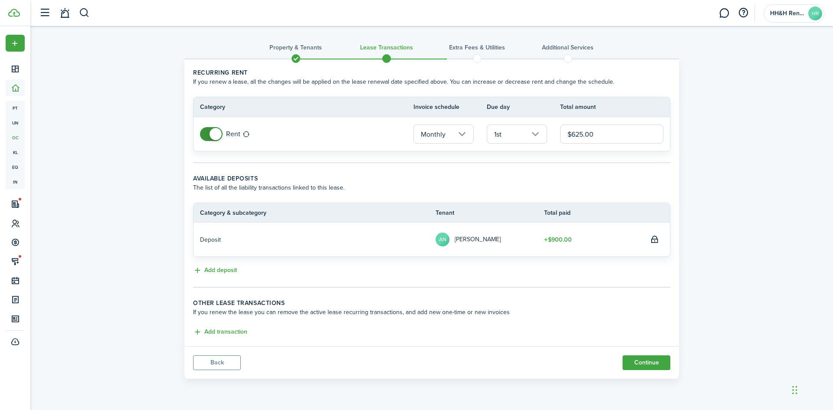
click at [447, 241] on avatar-text "AN" at bounding box center [443, 240] width 14 height 14
click at [237, 358] on button "Back" at bounding box center [217, 362] width 48 height 15
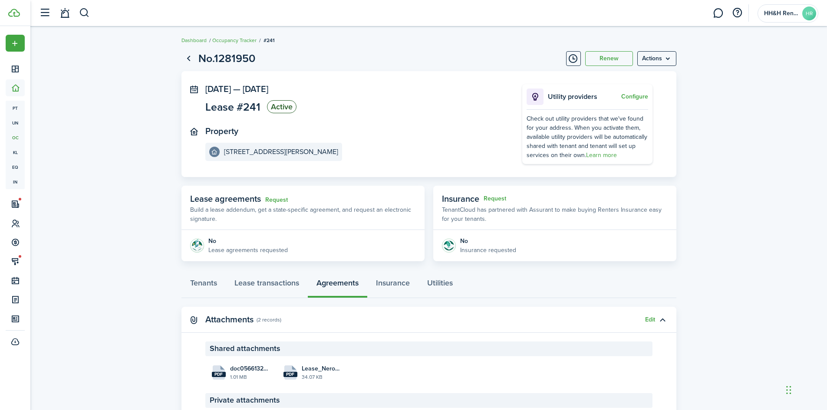
scroll to position [74, 0]
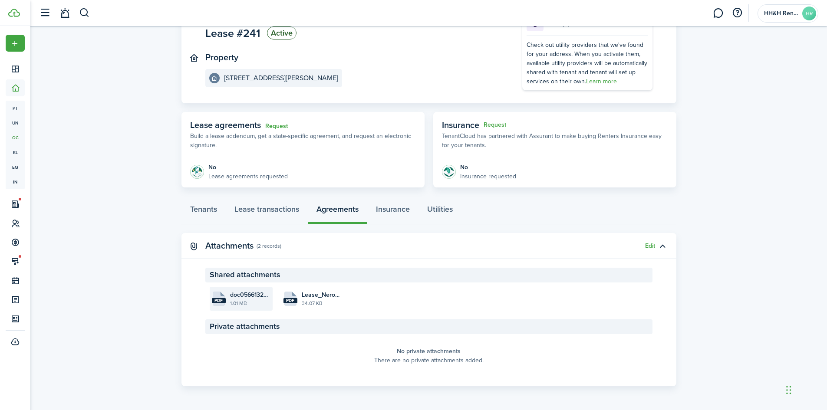
click at [243, 301] on file-size "1.01 MB" at bounding box center [250, 303] width 40 height 8
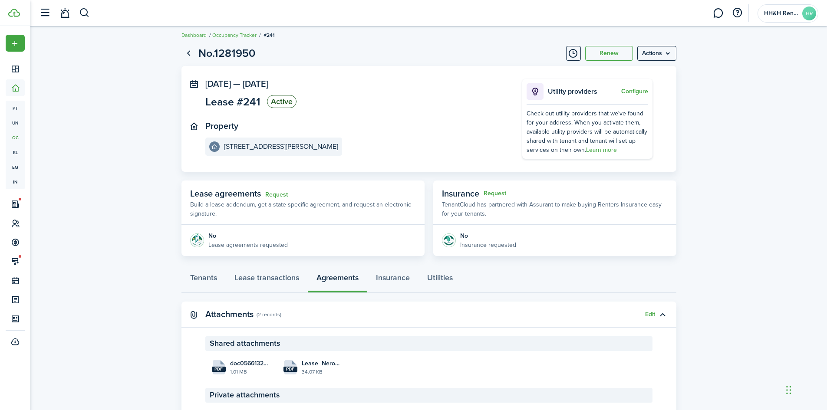
scroll to position [0, 0]
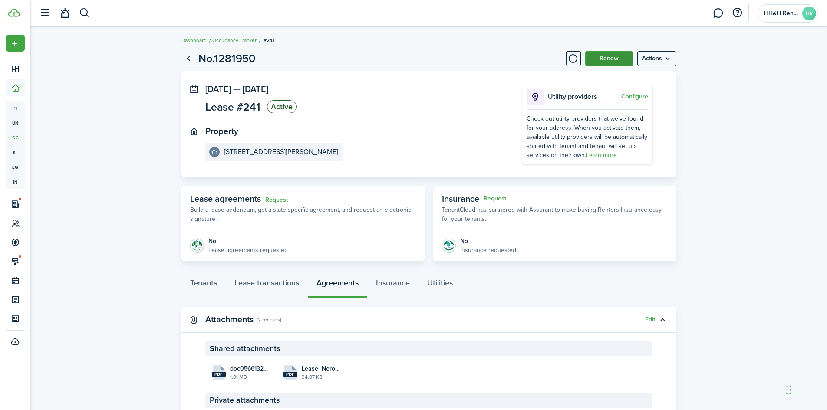
click at [620, 59] on button "Renew" at bounding box center [609, 58] width 48 height 15
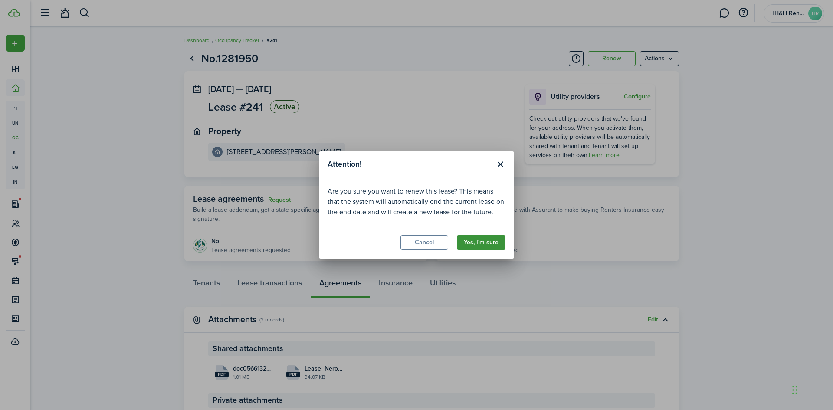
click at [492, 237] on button "Yes, I'm sure" at bounding box center [481, 242] width 49 height 15
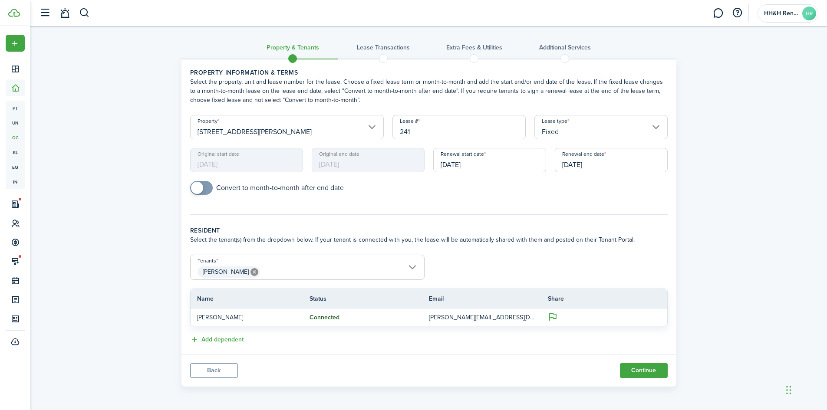
click at [582, 164] on input "[DATE]" at bounding box center [610, 160] width 113 height 24
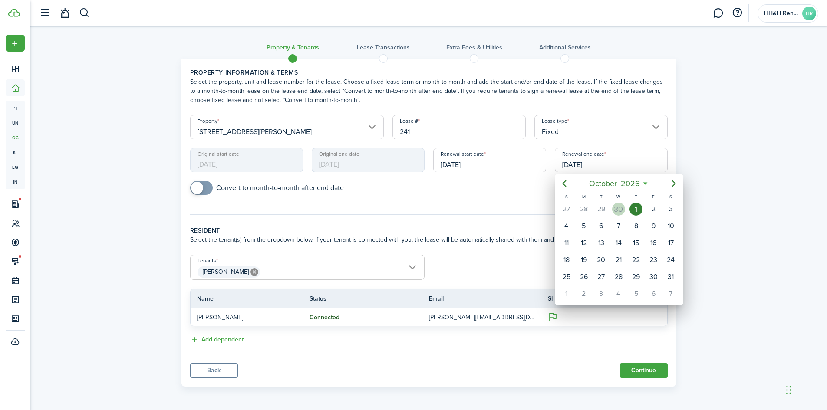
click at [618, 213] on div "30" at bounding box center [618, 209] width 13 height 13
type input "[DATE]"
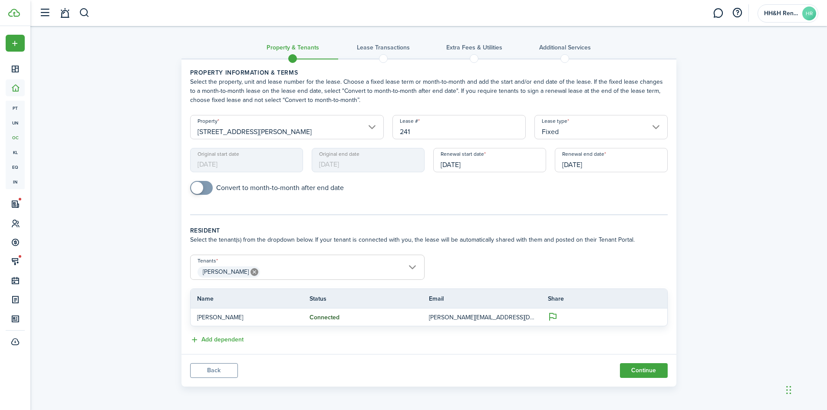
scroll to position [0, 0]
click at [633, 376] on button "Continue" at bounding box center [644, 370] width 48 height 15
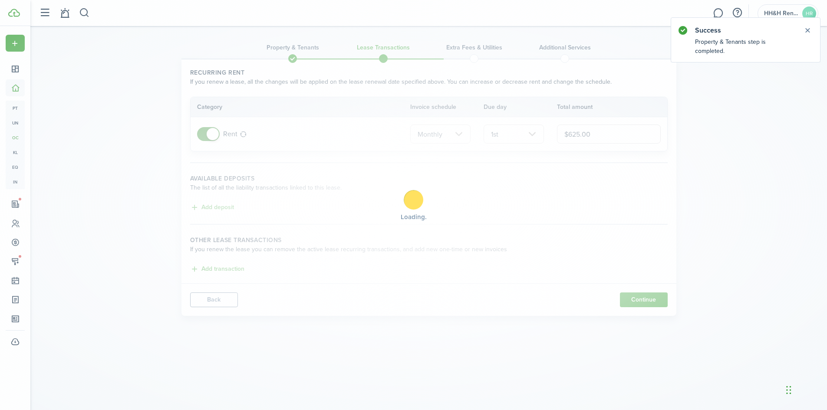
scroll to position [0, 0]
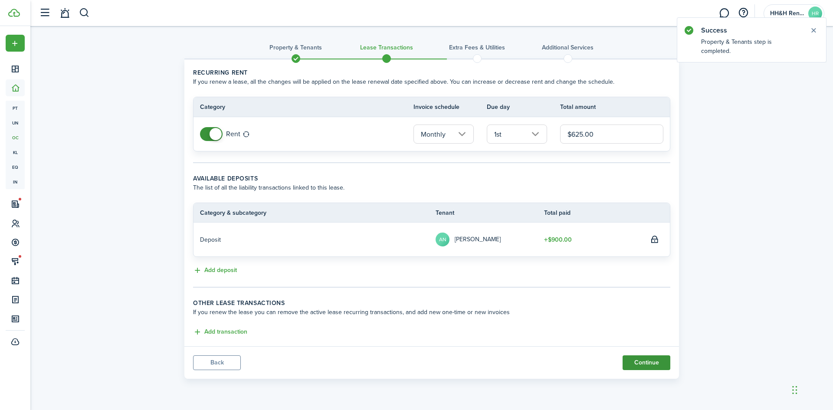
click at [656, 368] on button "Continue" at bounding box center [647, 362] width 48 height 15
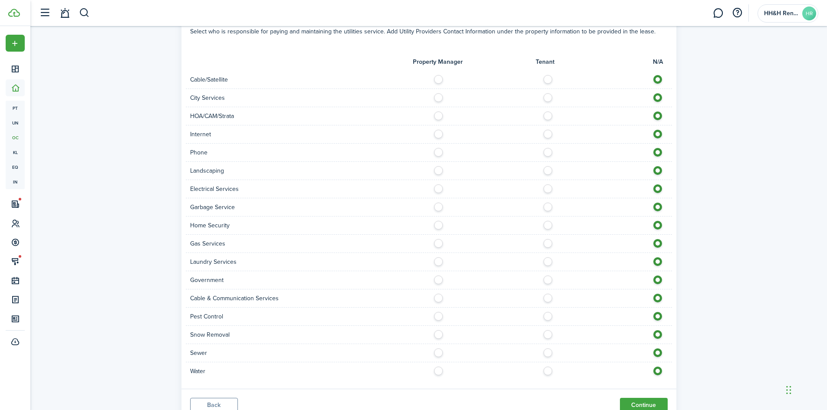
scroll to position [764, 0]
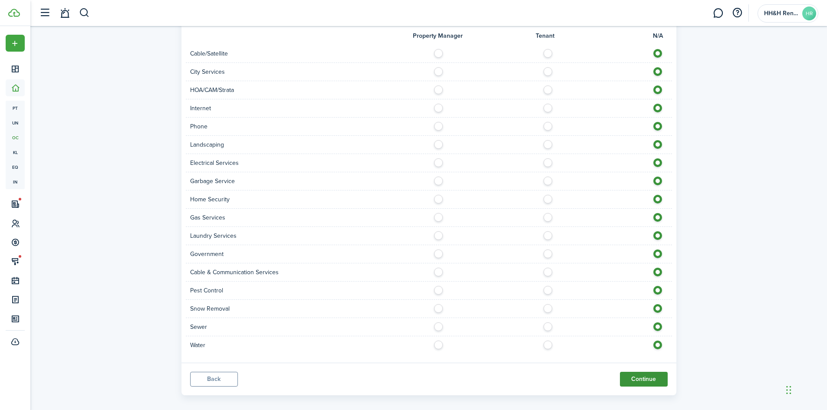
click at [640, 376] on button "Continue" at bounding box center [644, 379] width 48 height 15
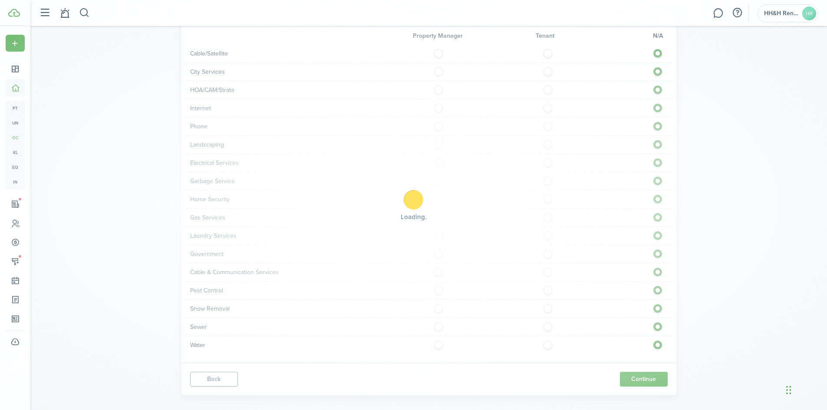
scroll to position [0, 0]
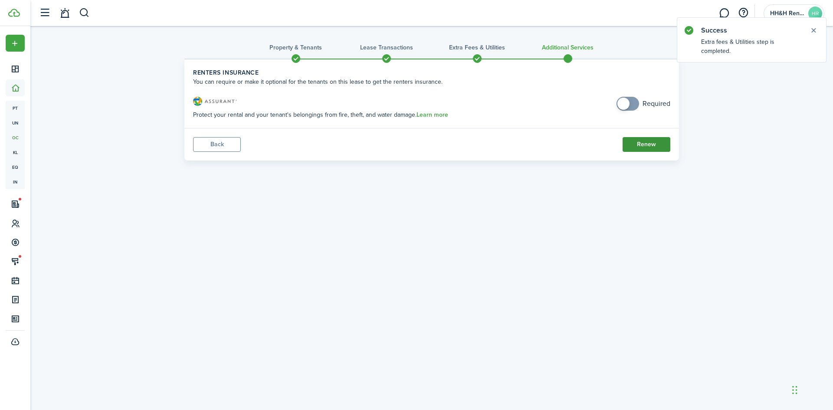
click at [653, 138] on button "Renew" at bounding box center [647, 144] width 48 height 15
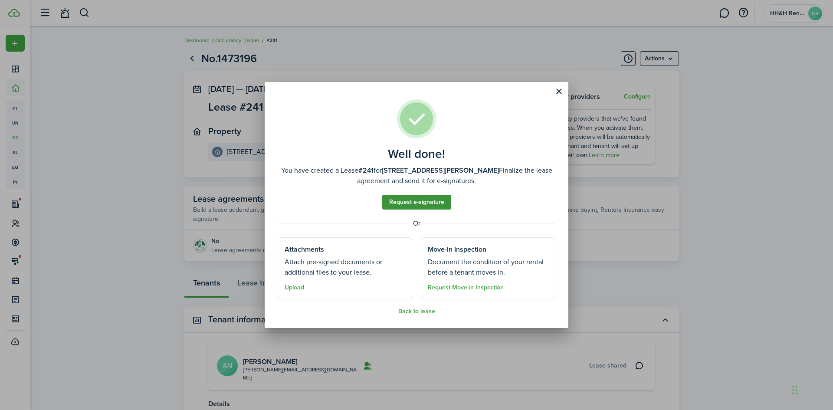
click at [426, 199] on link "Request e-signature" at bounding box center [416, 202] width 69 height 15
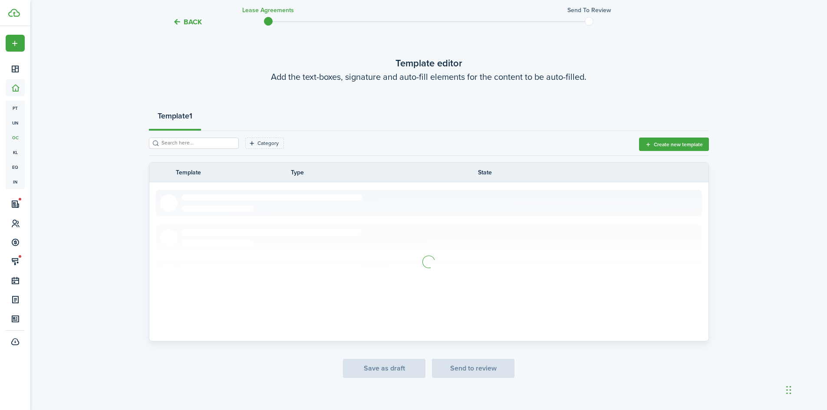
scroll to position [40, 0]
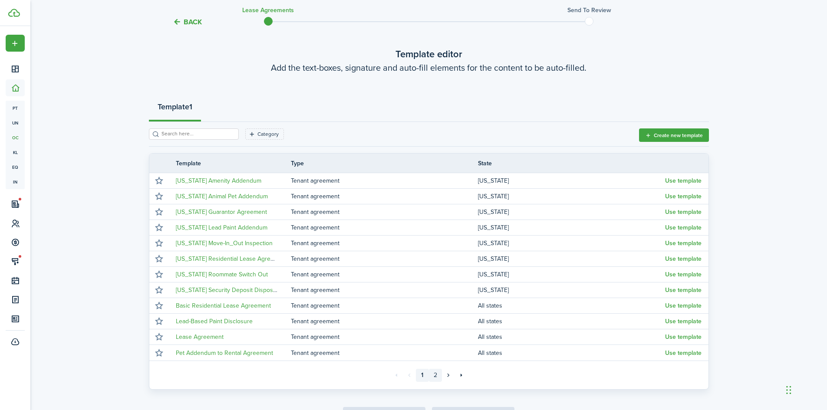
click at [434, 375] on link "2" at bounding box center [435, 375] width 13 height 13
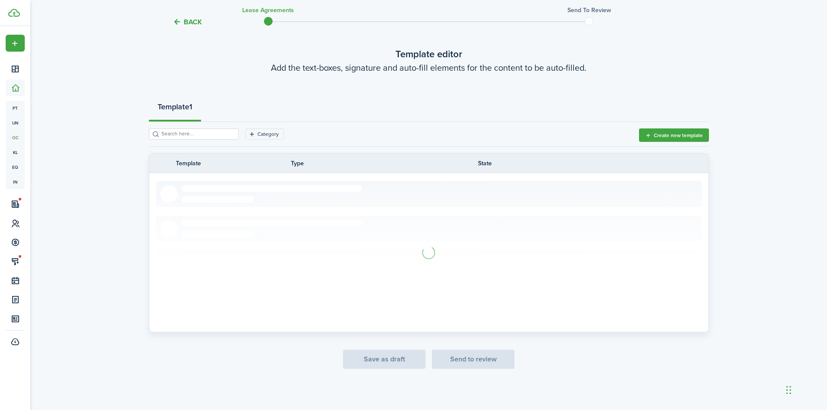
scroll to position [19, 0]
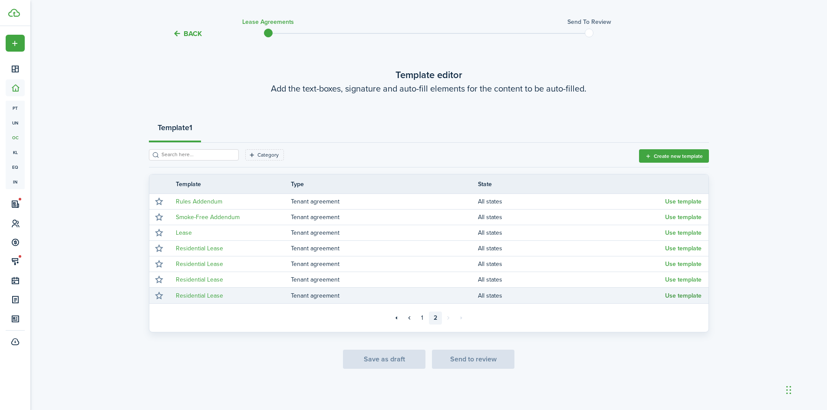
click at [666, 292] on button "Use template" at bounding box center [683, 295] width 36 height 7
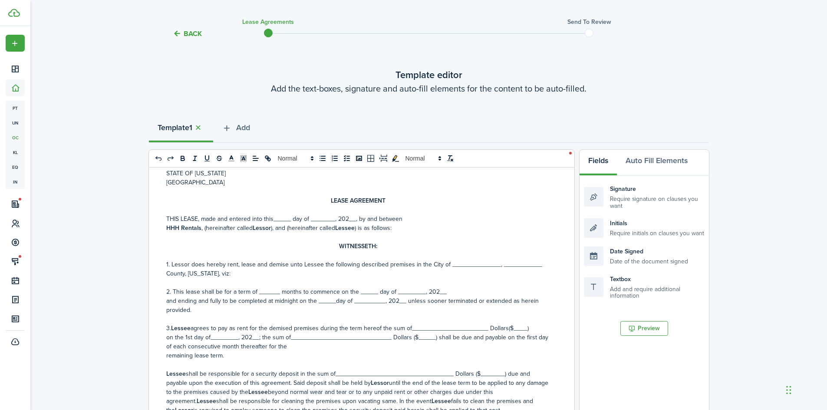
scroll to position [43, 0]
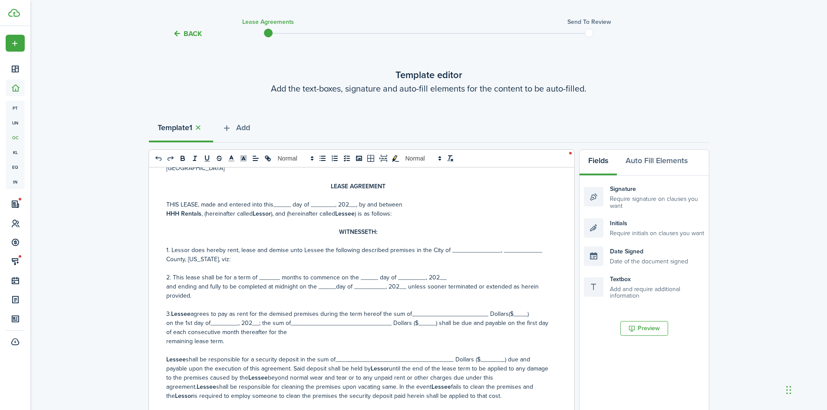
click at [279, 203] on span "THIS LEASE, made and entered into this_____ day of _______, 202__, by and betwe…" at bounding box center [284, 204] width 236 height 9
click at [327, 201] on span "THIS LEASE, made and entered into this__29th___ day of _______, 202__, by and b…" at bounding box center [290, 204] width 248 height 9
click at [371, 205] on span "THIS LEASE, made and entered into this__29th___ day of __Sept_____, 202__, by a…" at bounding box center [296, 204] width 260 height 9
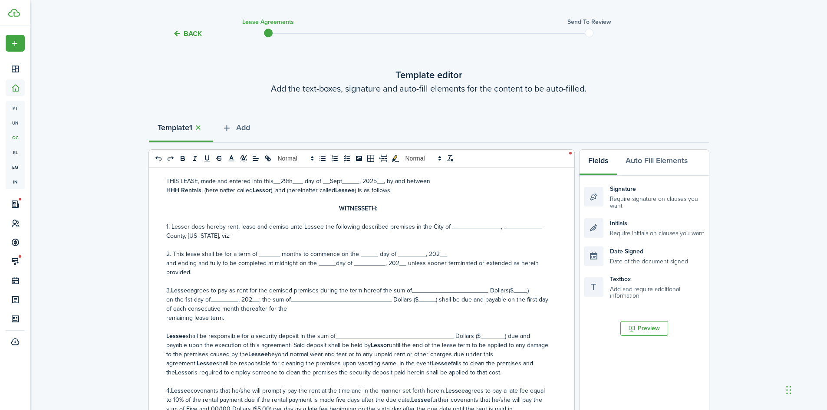
scroll to position [87, 0]
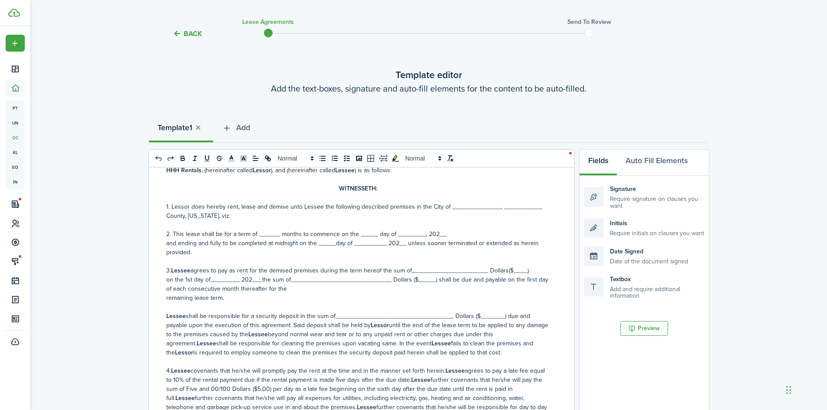
click at [453, 206] on span "1. Lessor does hereby rent, lease and demise unto Lessee the following describe…" at bounding box center [354, 206] width 376 height 9
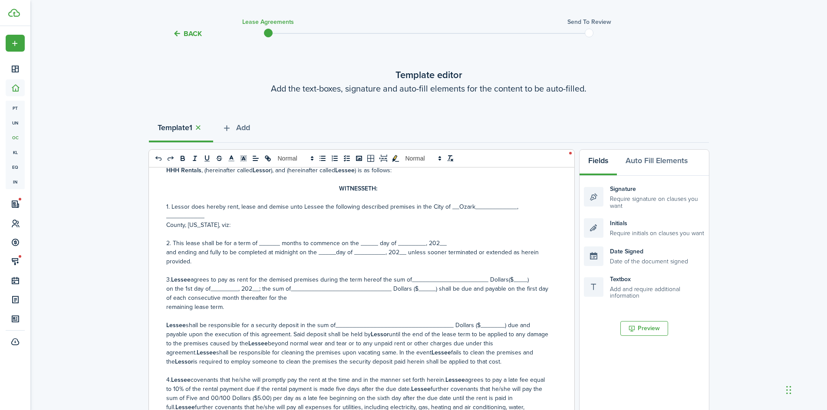
click at [494, 208] on span "1. Lessor does hereby rent, lease and demise unto Lessee the following describe…" at bounding box center [342, 211] width 352 height 18
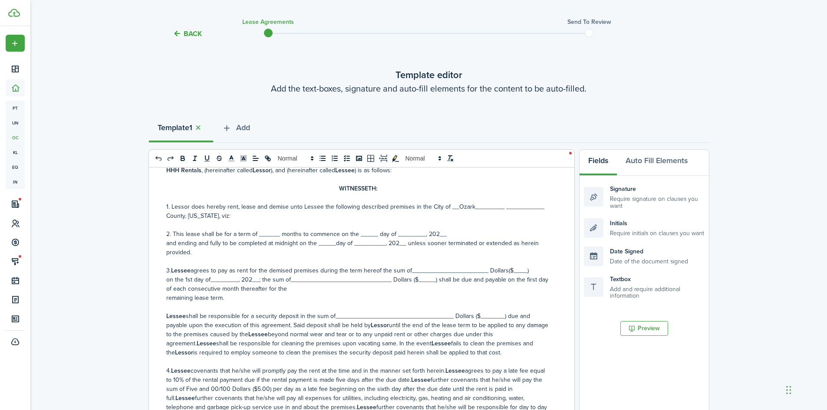
click at [504, 204] on span "1. Lessor does hereby rent, lease and demise unto Lessee the following describe…" at bounding box center [355, 206] width 378 height 9
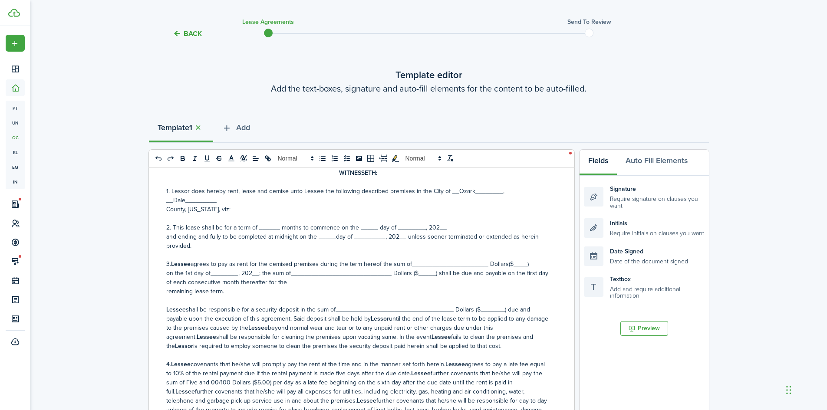
scroll to position [130, 0]
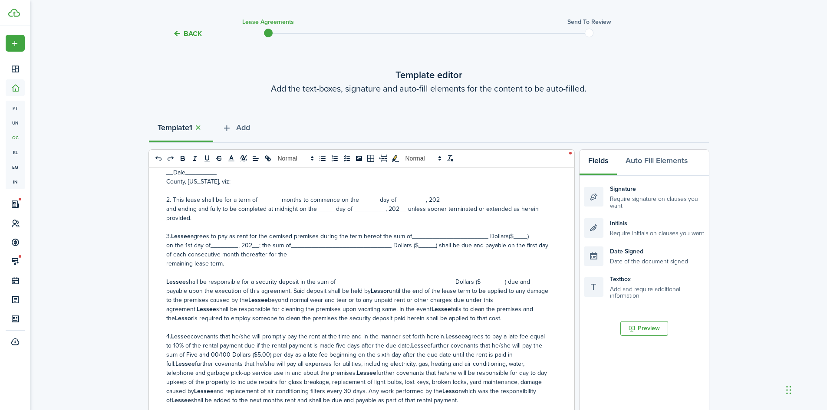
click at [263, 197] on span "2. This lease shall be for a term of ______ months to commence on the _____ day…" at bounding box center [306, 199] width 280 height 9
click at [365, 195] on span "2. This lease shall be for a term of __12____ months to commence on the _____ d…" at bounding box center [309, 199] width 286 height 9
click at [407, 197] on span "2. This lease shall be for a term of __12____ months to commence on the _1st___…" at bounding box center [312, 199] width 293 height 9
click at [471, 198] on span "2. This lease shall be for a term of __12____ months to commence on the _1st___…" at bounding box center [323, 199] width 315 height 9
click at [324, 205] on span "and ending and fully to be completed at midnight on the _____day of _________, …" at bounding box center [352, 213] width 372 height 18
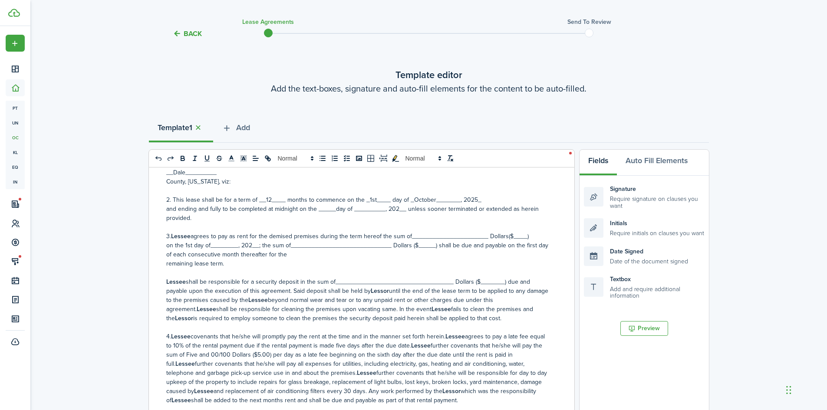
click at [319, 207] on span "and ending and fully to be completed at midnight on the _____day of _________, …" at bounding box center [352, 213] width 372 height 18
click at [369, 207] on span "and ending and fully to be completed at midnight on the _30th____day of _______…" at bounding box center [349, 213] width 366 height 18
click at [438, 208] on span "and ending and fully to be completed at midnight on the _30th____day of _Septem…" at bounding box center [346, 213] width 360 height 18
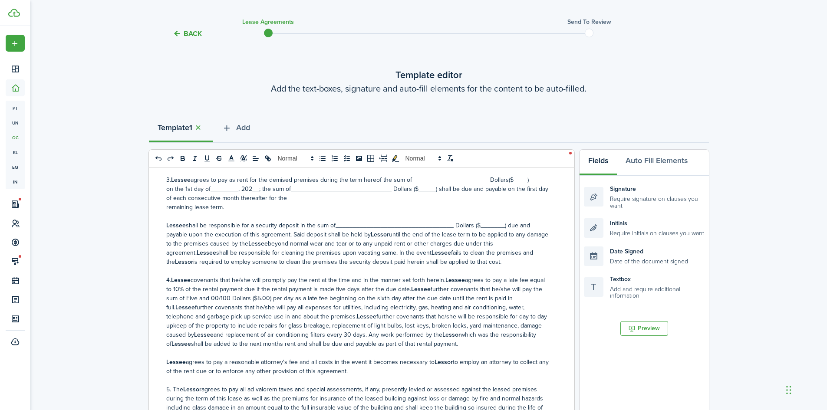
scroll to position [174, 0]
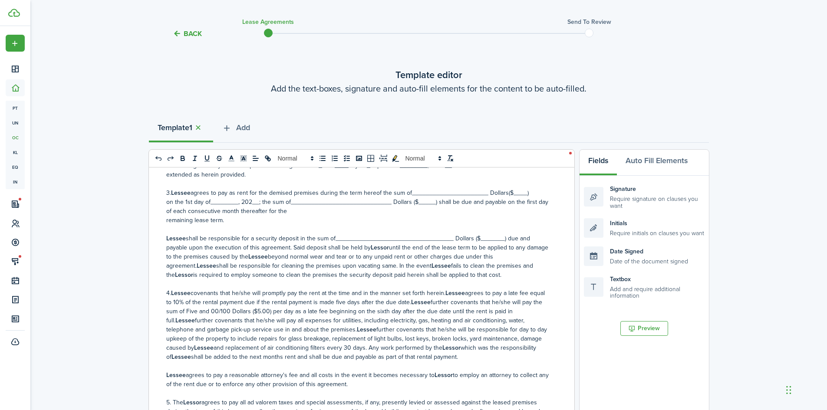
click at [413, 188] on span "agrees to pay as rent for the demised premises during the term hereof the sum o…" at bounding box center [359, 192] width 338 height 9
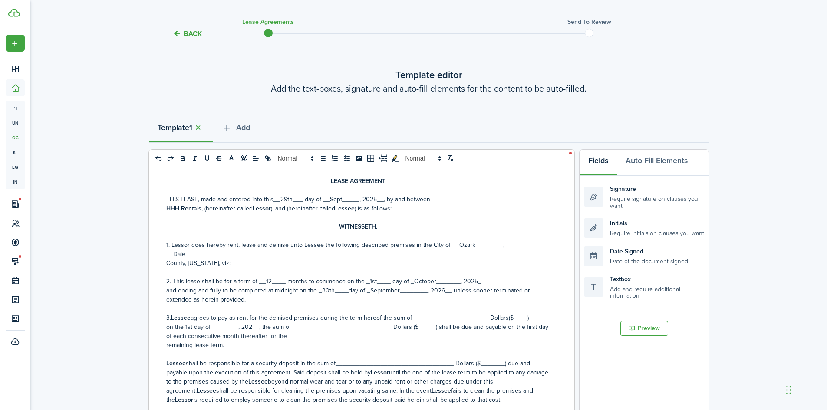
scroll to position [43, 0]
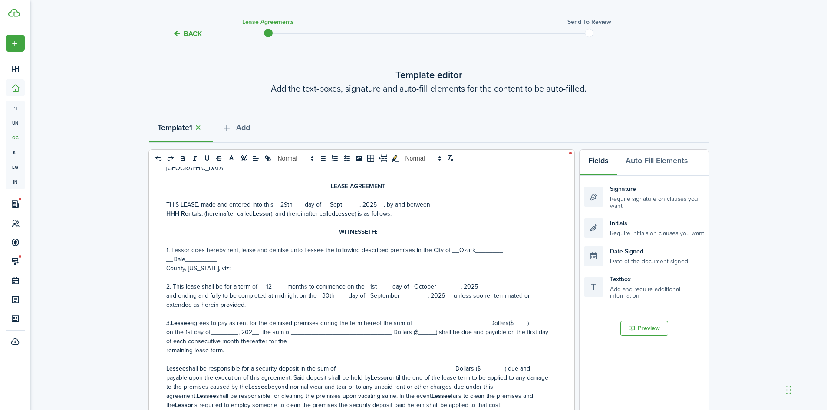
click at [391, 213] on span ") is as follows:" at bounding box center [372, 213] width 37 height 9
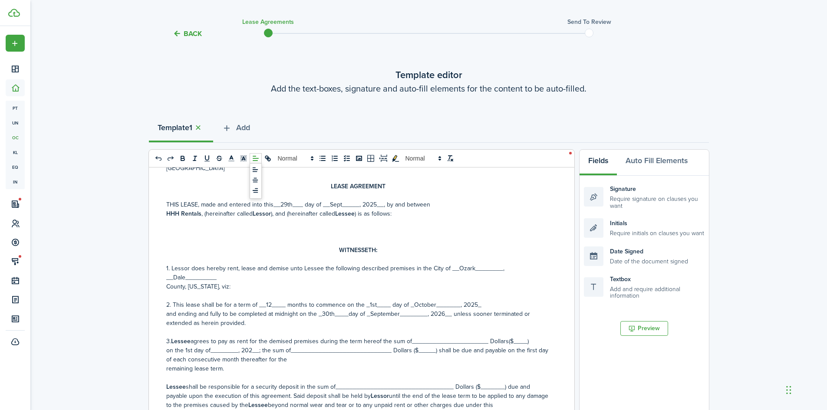
click at [257, 157] on icon at bounding box center [256, 158] width 8 height 8
click at [254, 180] on icon at bounding box center [255, 180] width 7 height 7
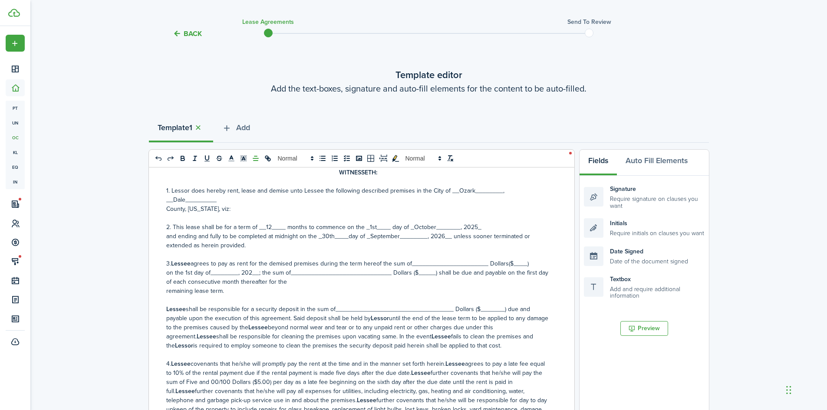
scroll to position [174, 0]
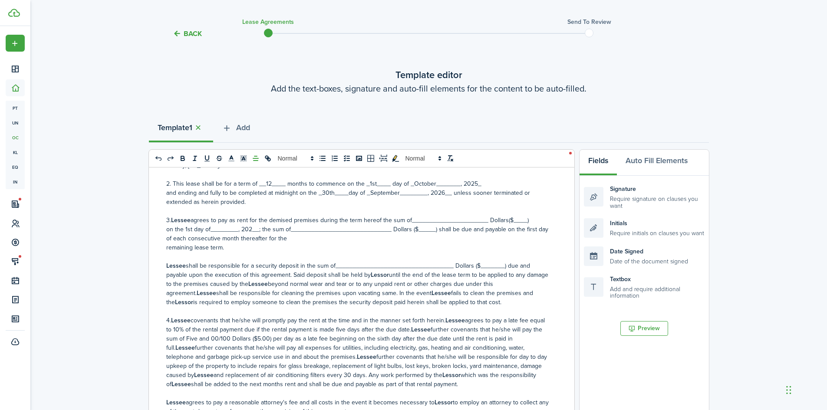
click at [417, 217] on span "agrees to pay as rent for the demised premises during the term hereof the sum o…" at bounding box center [359, 220] width 338 height 9
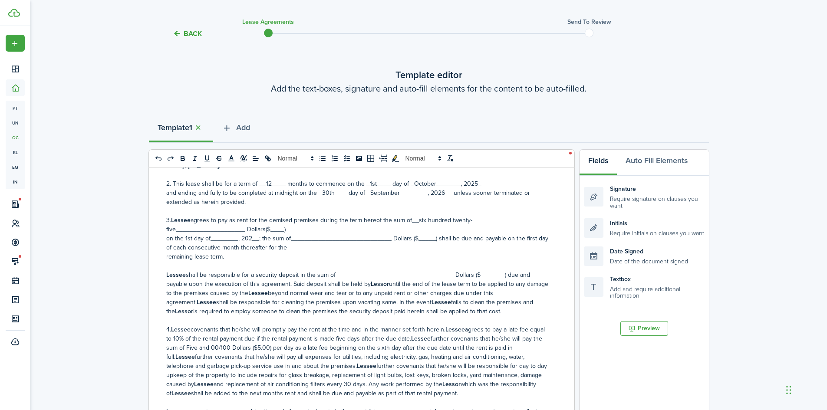
click at [416, 219] on span "agrees to pay as rent for the demised premises during the term hereof the sum o…" at bounding box center [319, 225] width 306 height 18
click at [226, 228] on span "agrees to pay as rent for the demised premises during the term hereof the sum o…" at bounding box center [320, 225] width 308 height 18
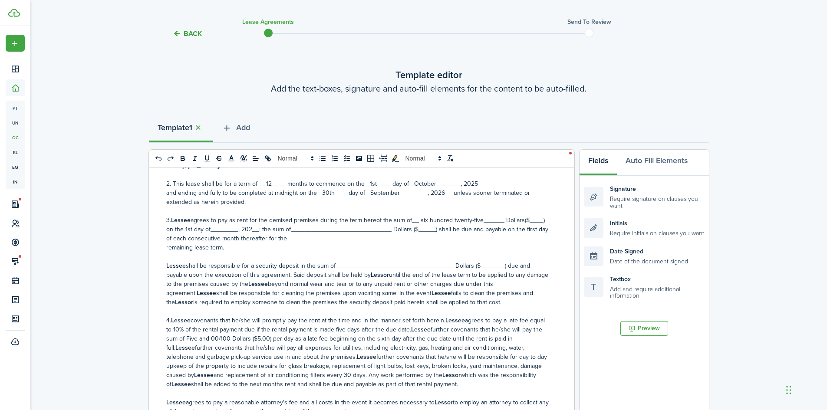
click at [526, 218] on span "agrees to pay as rent for the demised premises during the term hereof the sum o…" at bounding box center [367, 220] width 354 height 9
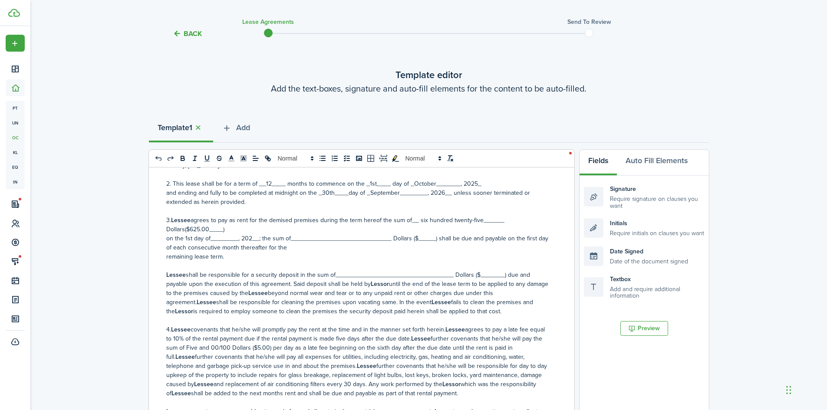
click at [168, 238] on span "on the 1st day of________, 202__; the sum of_____________________________ Dolla…" at bounding box center [357, 243] width 382 height 18
click at [165, 239] on div "STATE OF [US_STATE] DALE COUNTY LEASE AGREEMENT THIS LEASE, made and entered in…" at bounding box center [358, 337] width 419 height 341
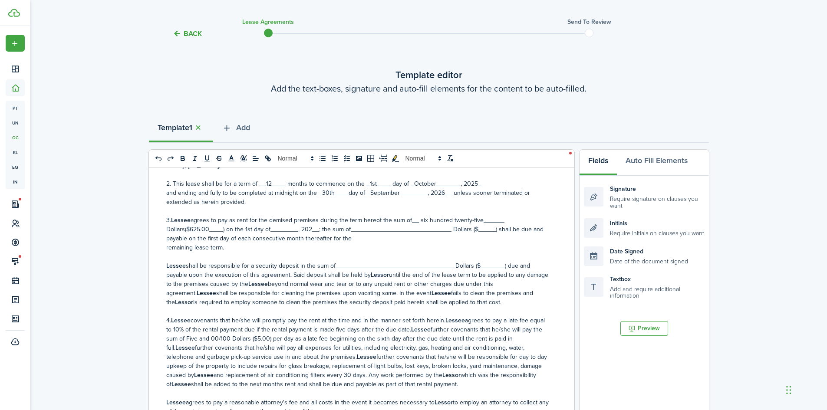
click at [222, 229] on span "agrees to pay as rent for the demised premises during the term hereof the sum o…" at bounding box center [354, 229] width 377 height 27
click at [262, 227] on span "agrees to pay as rent for the demised premises during the term hereof the sum o…" at bounding box center [349, 229] width 367 height 27
click at [262, 226] on span "agrees to pay as rent for the demised premises during the term hereof the sum o…" at bounding box center [354, 229] width 377 height 27
click at [324, 226] on span "agrees to pay as rent for the demised premises during the term hereof the sum o…" at bounding box center [355, 229] width 379 height 27
click at [373, 227] on span "agrees to pay as rent for the demised premises during the term hereof the sum o…" at bounding box center [357, 229] width 382 height 27
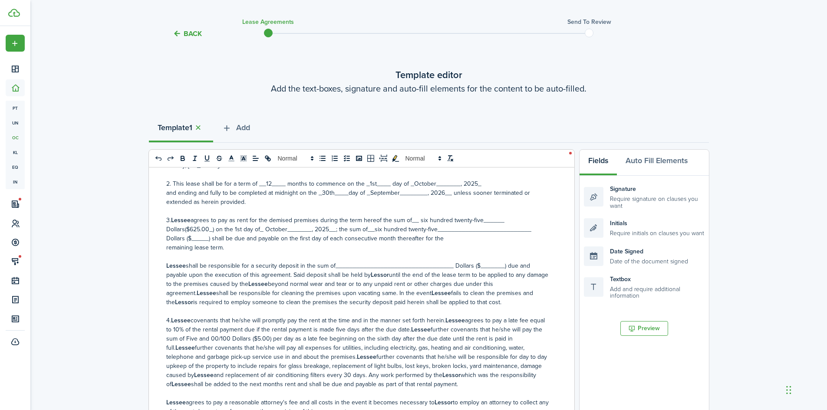
click at [371, 226] on span "agrees to pay as rent for the demised premises during the term hereof the sum o…" at bounding box center [348, 229] width 365 height 27
click at [524, 231] on span "agrees to pay as rent for the demised premises during the term hereof the sum o…" at bounding box center [349, 229] width 367 height 27
click at [474, 229] on span "agrees to pay as rent for the demised premises during the term hereof the sum o…" at bounding box center [353, 229] width 375 height 27
click at [348, 260] on p at bounding box center [358, 256] width 384 height 9
click at [351, 264] on span "shall be responsible for a security deposit in the sum of______________________…" at bounding box center [348, 270] width 364 height 18
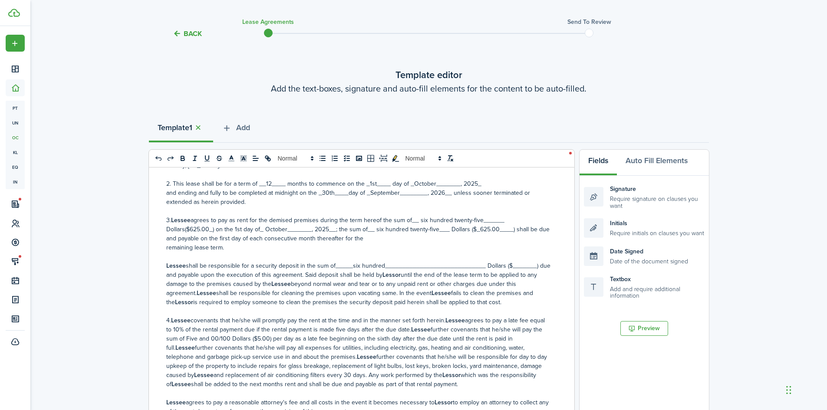
click at [459, 266] on span "shall be responsible for a security deposit in the sum of_____six hundred______…" at bounding box center [358, 270] width 384 height 18
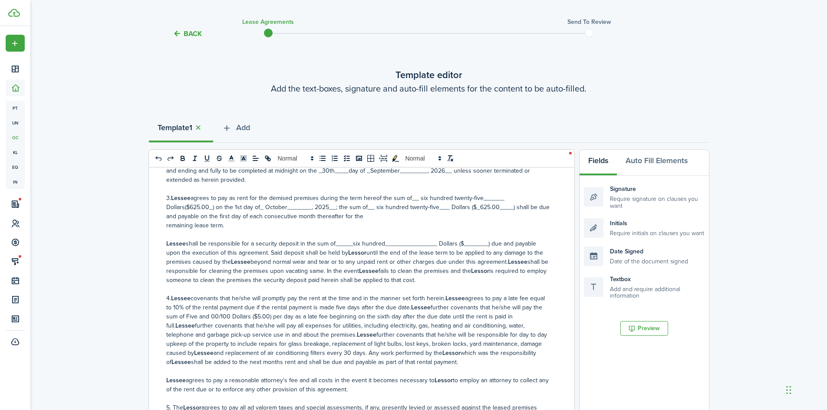
scroll to position [217, 0]
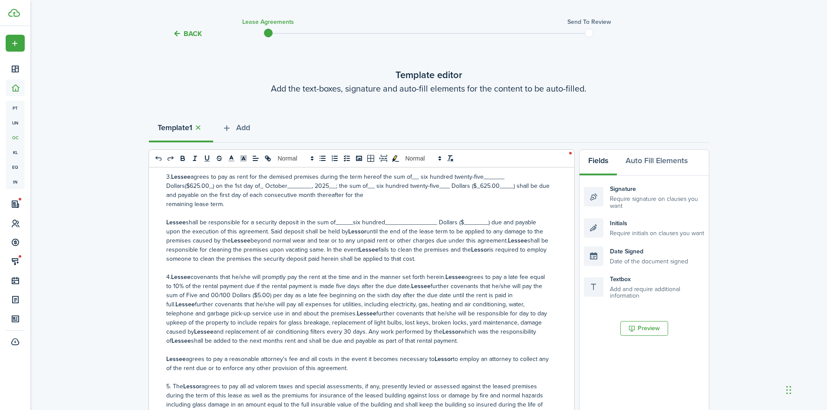
click at [342, 219] on span "shall be responsible for a security deposit in the sum of_____six hundred______…" at bounding box center [351, 227] width 370 height 18
click at [461, 218] on span "shall be responsible for a security deposit in the sum of___ __six hundred_____…" at bounding box center [351, 227] width 371 height 18
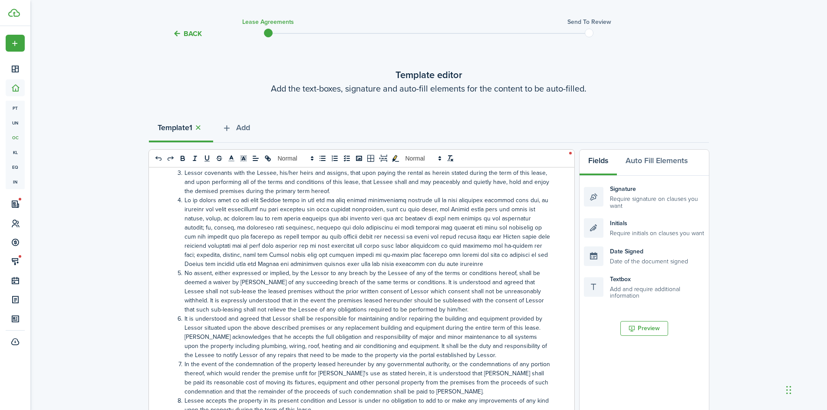
scroll to position [877, 0]
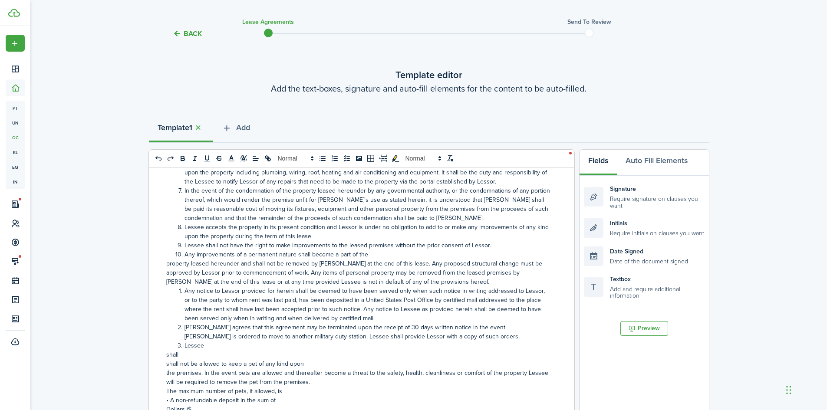
click at [159, 348] on div "STATE OF [US_STATE] DALE COUNTY LEASE AGREEMENT THIS LEASE, made and entered in…" at bounding box center [358, 337] width 419 height 341
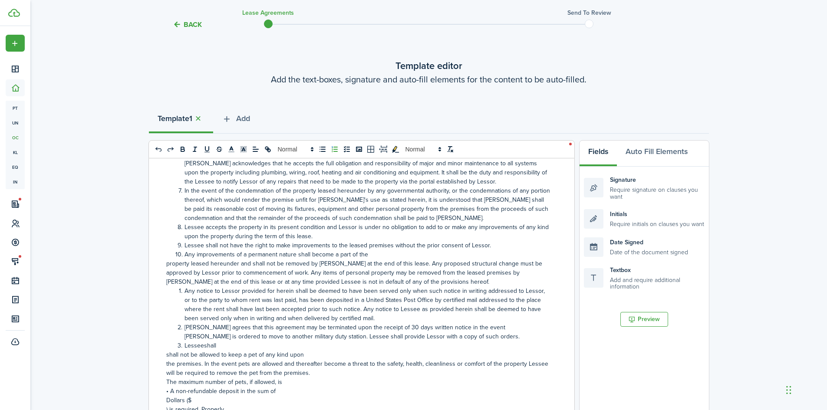
click at [164, 346] on div "STATE OF [US_STATE] DALE COUNTY LEASE AGREEMENT THIS LEASE, made and entered in…" at bounding box center [358, 328] width 419 height 341
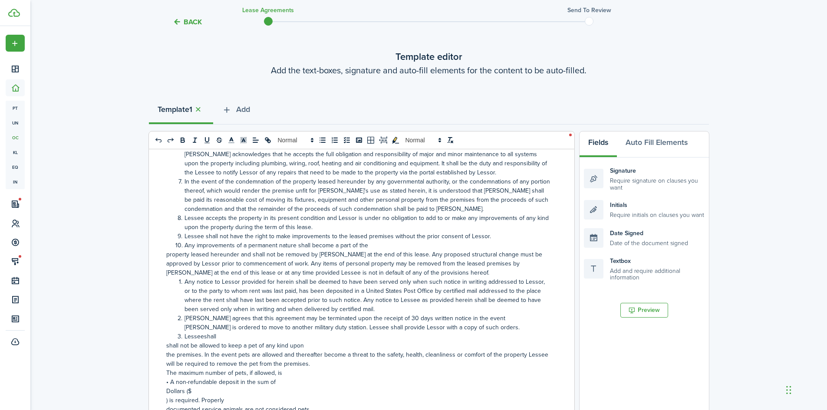
scroll to position [859, 0]
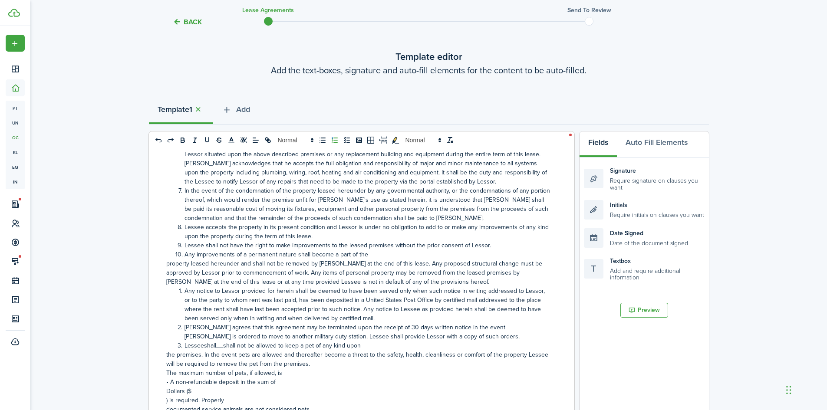
click at [243, 341] on span "Lesseeshall__shall not be allowed to keep a pet of any kind upon" at bounding box center [272, 345] width 176 height 9
click at [245, 341] on span "Lesseeshall__shall not be allowed to keep a pet of any kind upon" at bounding box center [272, 345] width 176 height 9
click at [163, 346] on div "STATE OF [US_STATE] DALE COUNTY LEASE AGREEMENT THIS LEASE, made and entered in…" at bounding box center [358, 319] width 419 height 341
click at [201, 341] on span "Lesseeshall__shall not____ be allowed to keep a pet of any kind upon the premis…" at bounding box center [358, 354] width 348 height 27
click at [203, 341] on span "Lesseeshall__shall not____ be allowed to keep a pet of any kind upon the premis…" at bounding box center [358, 354] width 348 height 27
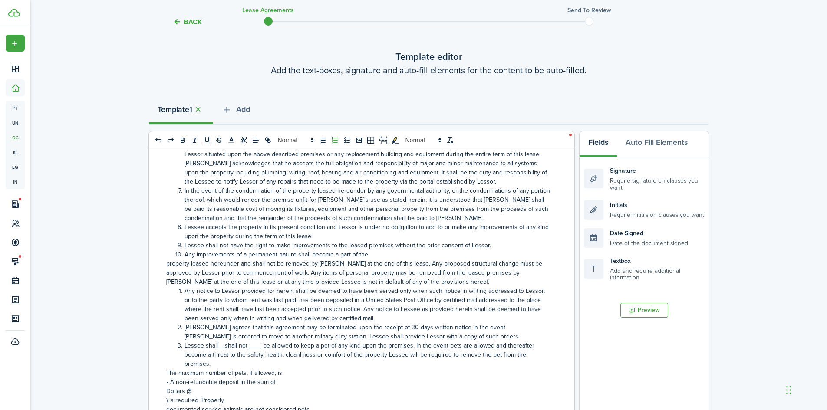
click at [225, 341] on span "Lessee shall__shall not____ be allowed to keep a pet of any kind upon the premi…" at bounding box center [359, 354] width 350 height 27
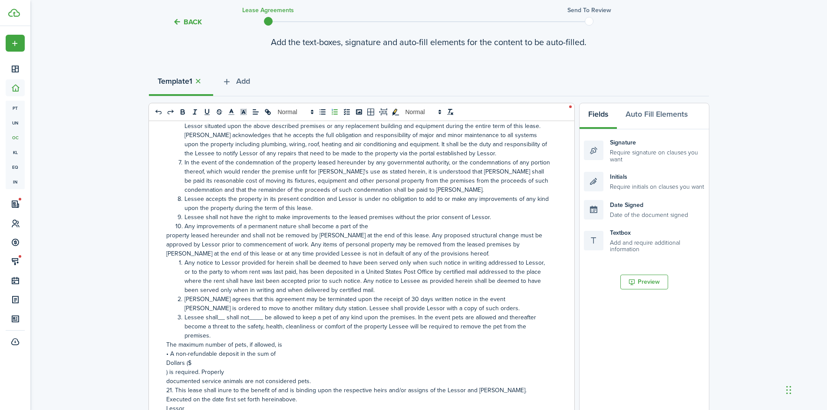
scroll to position [81, 0]
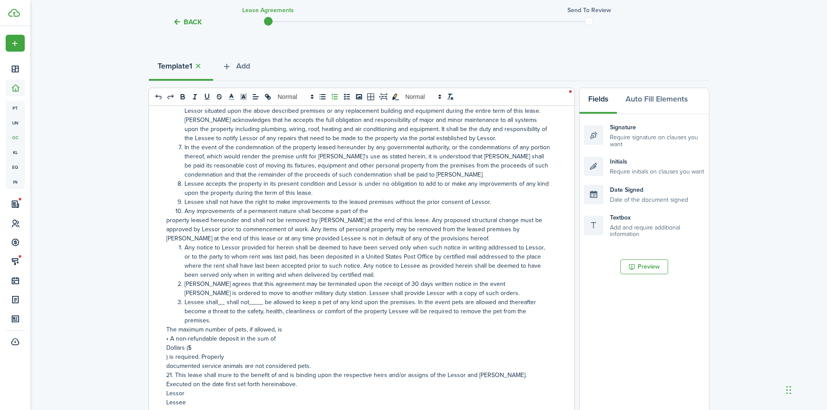
click at [169, 334] on span "• A non-refundable deposit in the sum of" at bounding box center [220, 338] width 109 height 9
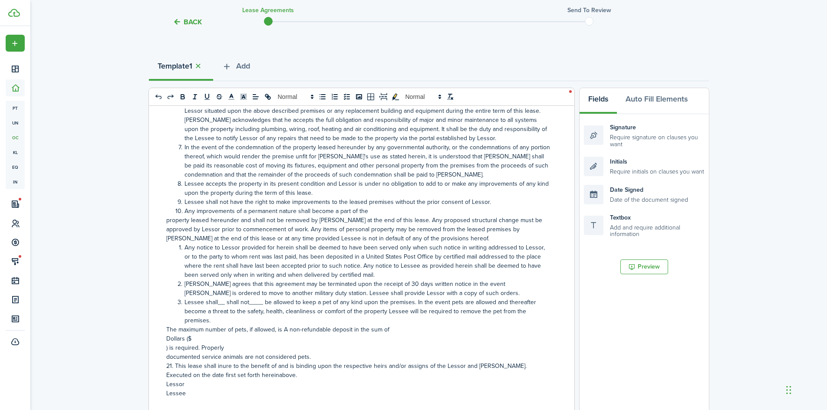
scroll to position [90, 0]
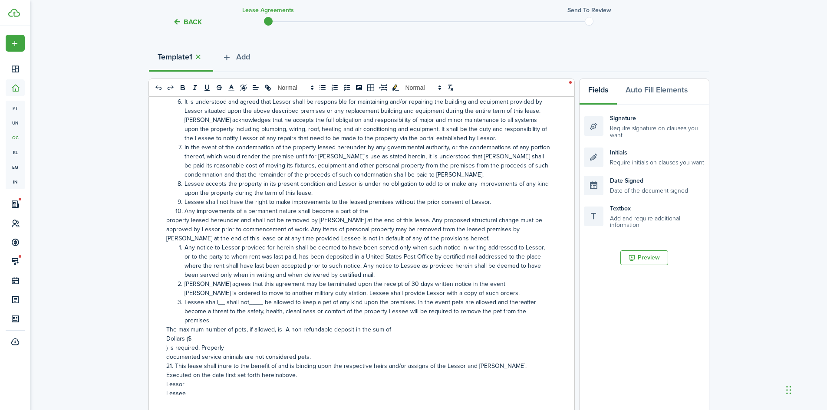
click at [165, 329] on div "STATE OF [US_STATE] DALE COUNTY LEASE AGREEMENT THIS LEASE, made and entered in…" at bounding box center [358, 267] width 419 height 341
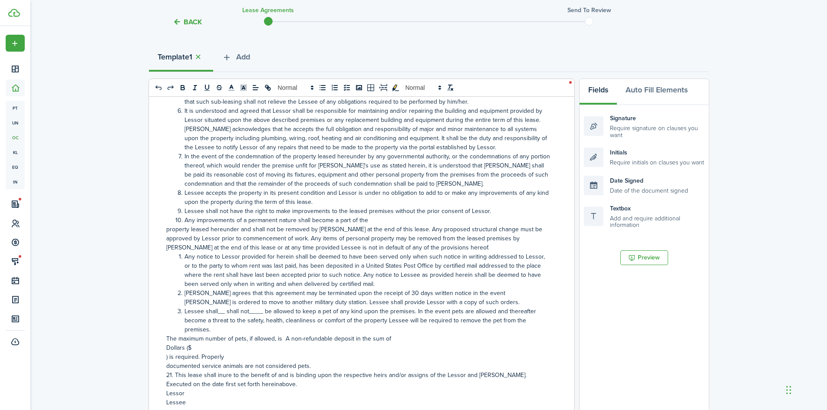
scroll to position [99, 0]
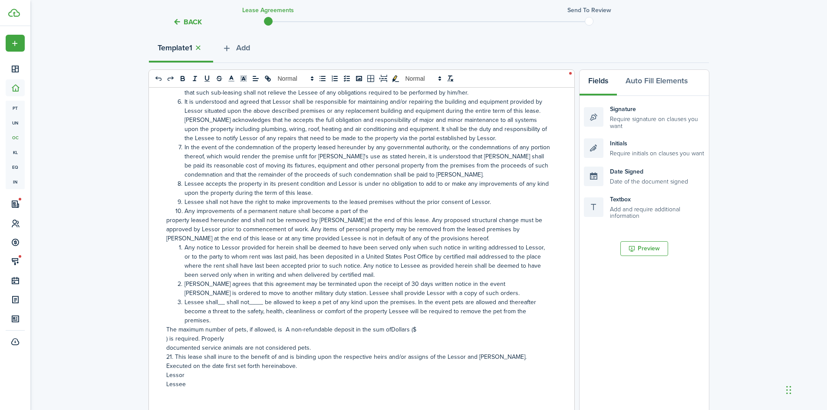
click at [167, 334] on span ") is required. Properly" at bounding box center [195, 338] width 58 height 9
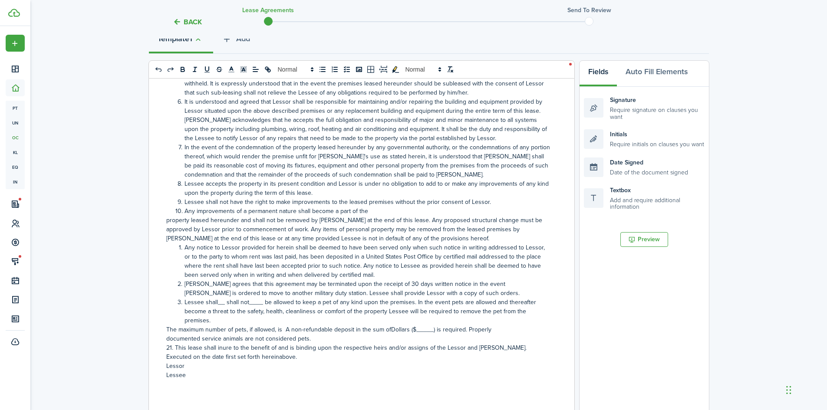
click at [387, 325] on span "The maximum number of pets, if allowed, is A non-refundable deposit in the sum …" at bounding box center [328, 329] width 325 height 9
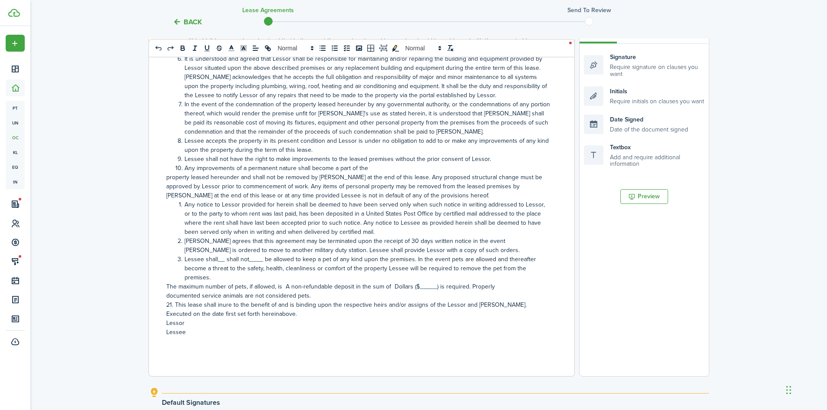
scroll to position [151, 0]
drag, startPoint x: 183, startPoint y: 322, endPoint x: 178, endPoint y: 322, distance: 4.8
click at [178, 327] on span "Lessee" at bounding box center [176, 331] width 20 height 9
drag, startPoint x: 189, startPoint y: 324, endPoint x: 156, endPoint y: 317, distance: 33.2
click at [156, 317] on div "STATE OF [US_STATE] DALE COUNTY LEASE AGREEMENT THIS LEASE, made and entered in…" at bounding box center [358, 205] width 419 height 341
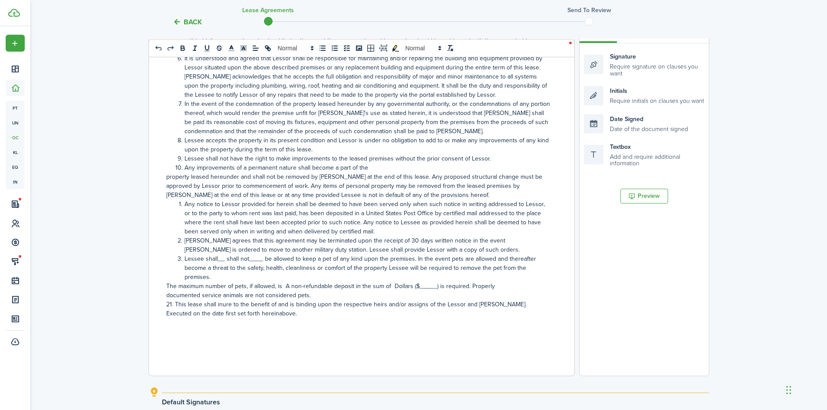
scroll to position [823, 0]
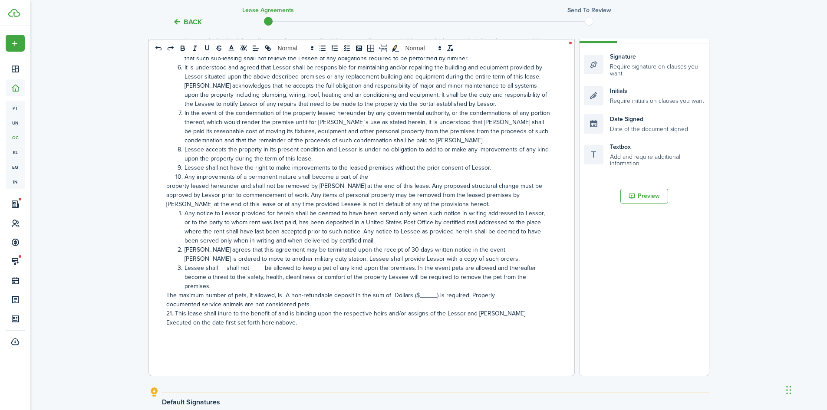
click at [223, 263] on span "Lessee shall__ shall not____ be allowed to keep a pet of any kind upon the prem…" at bounding box center [359, 276] width 351 height 27
click at [219, 263] on span "Lessee shall__ shall not____ be allowed to keep a pet of any kind upon the prem…" at bounding box center [359, 276] width 351 height 27
click at [419, 291] on span "The maximum number of pets, if allowed, is A non-refundable deposit in the sum …" at bounding box center [330, 295] width 328 height 9
click at [219, 263] on span "Lessee shall_x_ shall not____ be allowed to keep a pet of any kind upon the pre…" at bounding box center [361, 276] width 354 height 27
click at [312, 327] on p at bounding box center [358, 331] width 384 height 9
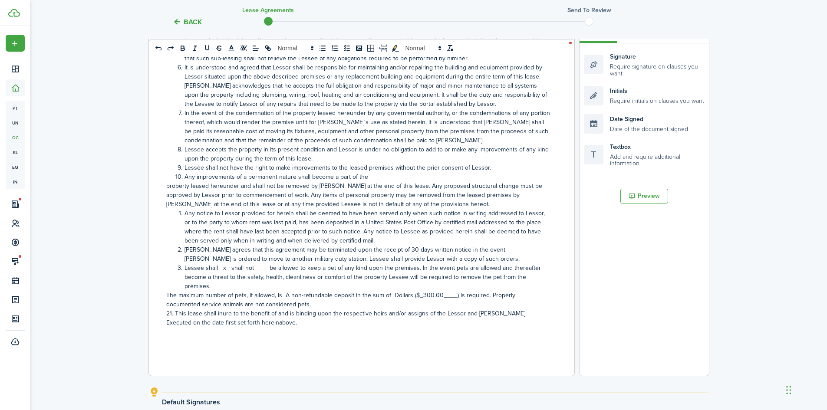
click at [281, 291] on span "The maximum number of pets, if allowed, is A non-refundable deposit in the sum …" at bounding box center [340, 295] width 349 height 9
click at [286, 291] on span "The maximum number of pets, if allowed, is____ A non-refundable deposit in the …" at bounding box center [347, 295] width 363 height 9
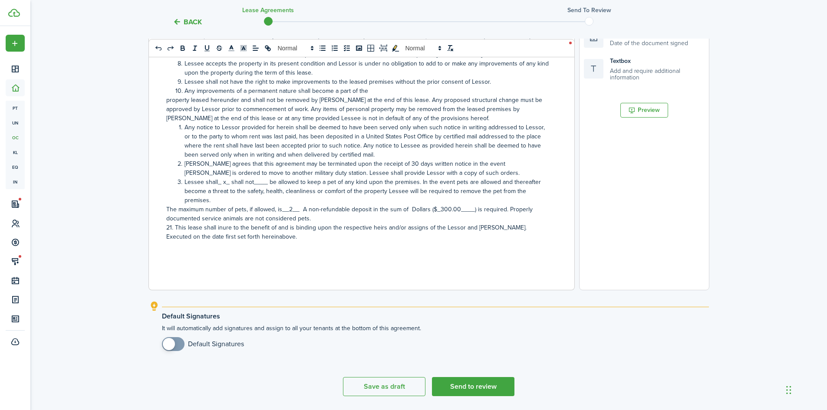
scroll to position [238, 0]
checkbox input "true"
click at [177, 344] on span at bounding box center [173, 343] width 9 height 14
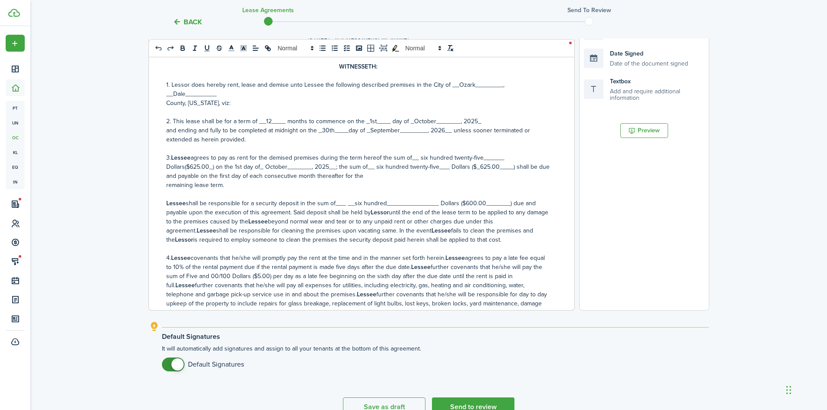
scroll to position [8, 0]
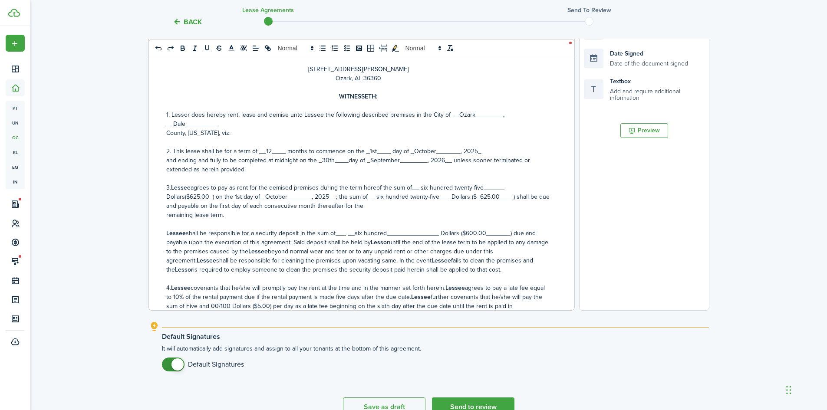
click at [459, 233] on span "shall be responsible for a security deposit in the sum of___ __six hundred_____…" at bounding box center [350, 238] width 369 height 18
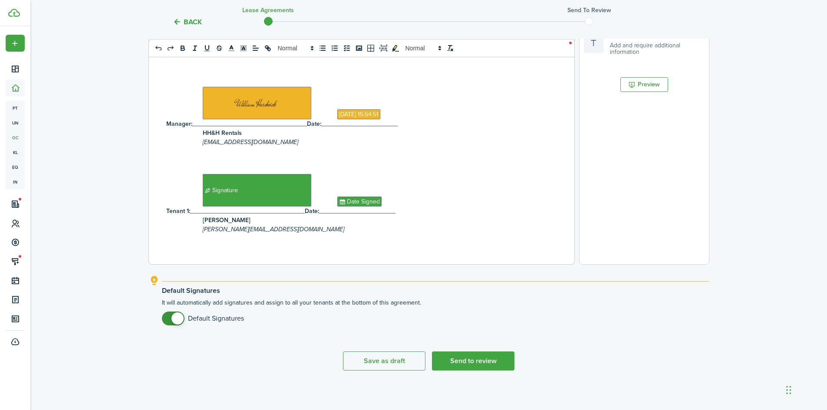
scroll to position [265, 0]
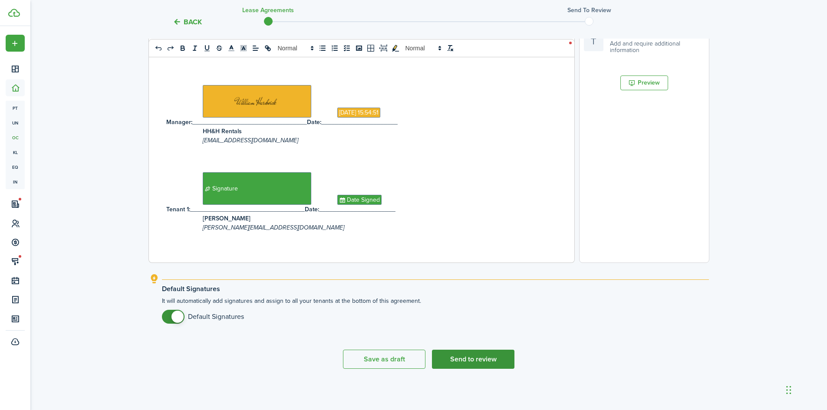
click at [453, 360] on button "Send to review" at bounding box center [473, 359] width 82 height 19
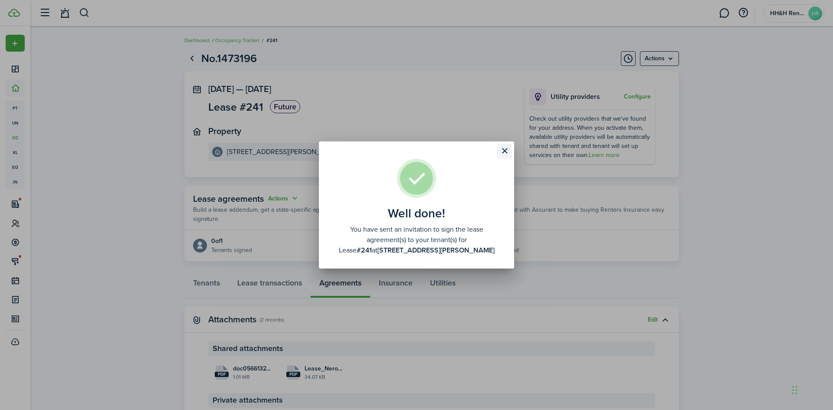
click at [504, 148] on button "Close modal" at bounding box center [504, 151] width 15 height 15
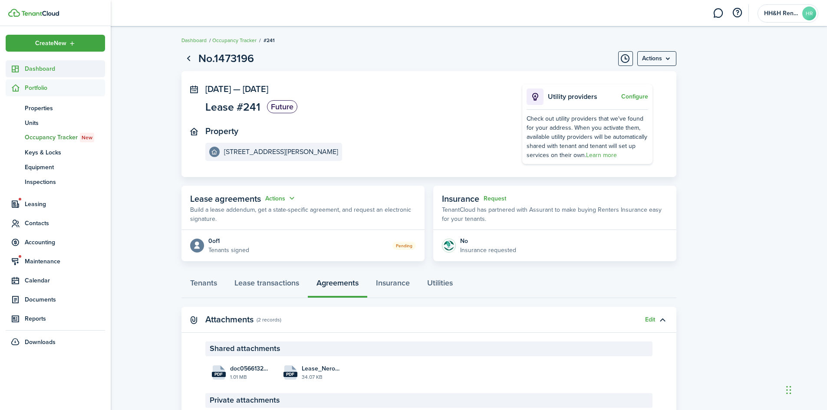
click at [21, 64] on sidebar-link-icon at bounding box center [15, 68] width 19 height 9
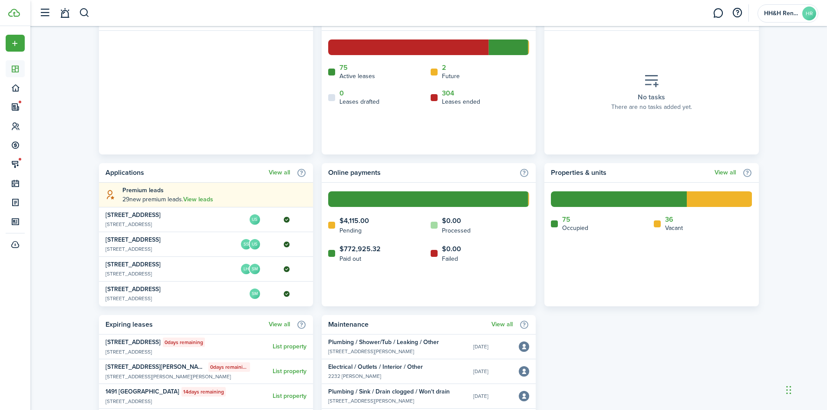
scroll to position [459, 0]
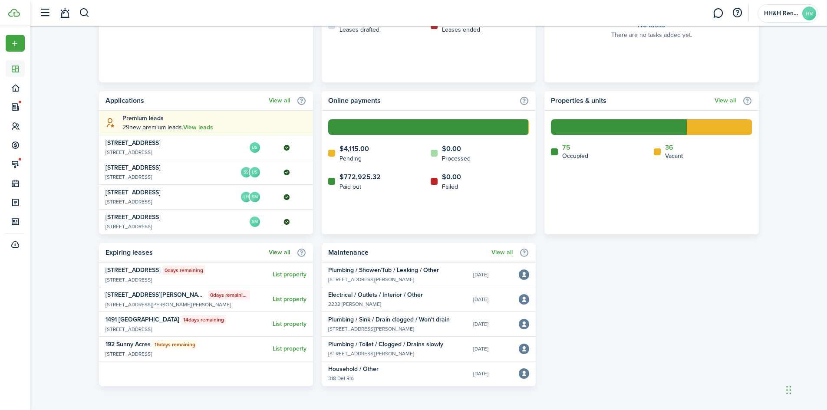
click at [286, 249] on link "View all" at bounding box center [279, 252] width 21 height 7
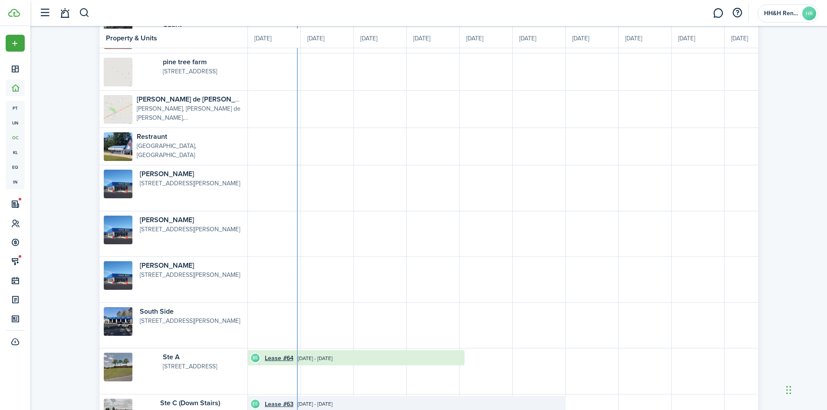
scroll to position [770, 0]
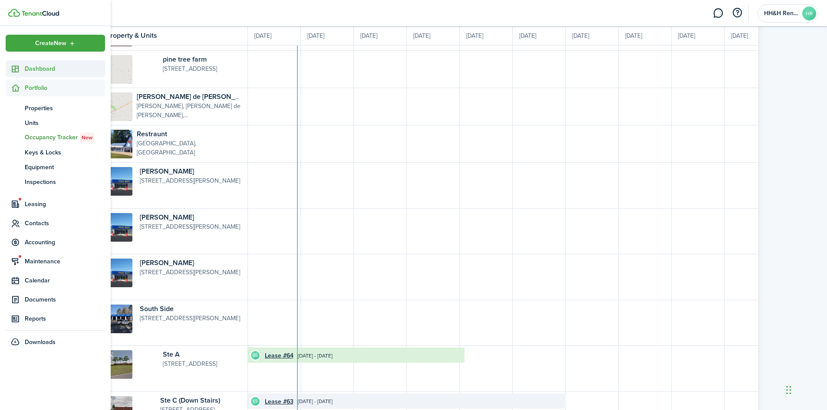
click at [39, 67] on span "Dashboard" at bounding box center [65, 68] width 80 height 9
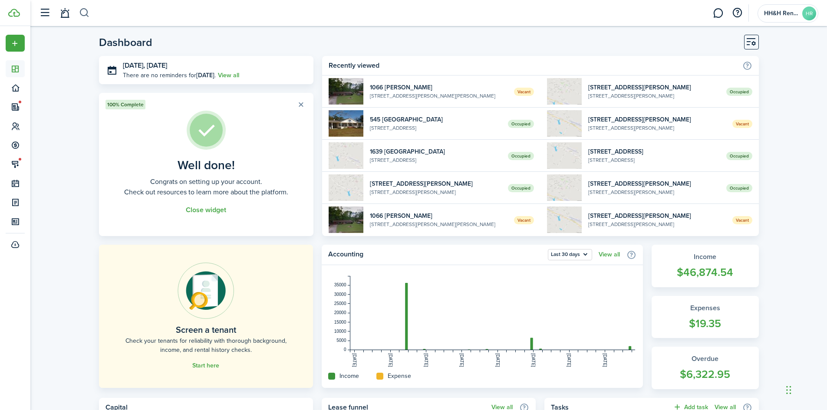
click at [85, 13] on button "button" at bounding box center [84, 13] width 11 height 15
click at [87, 12] on input "search" at bounding box center [198, 13] width 239 height 15
type input "samdra"
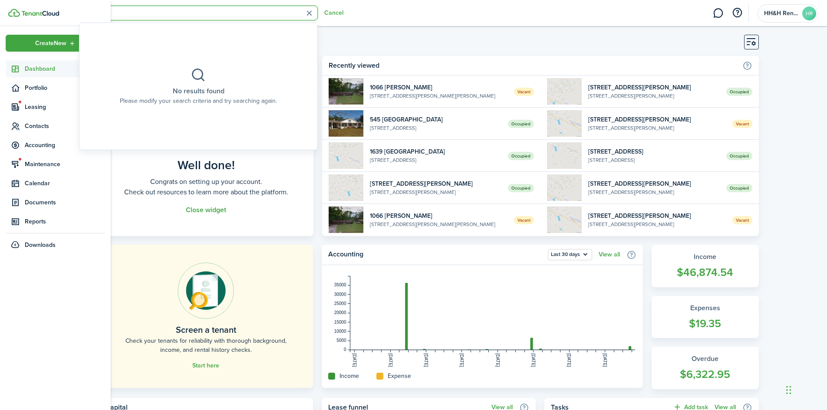
drag, startPoint x: 120, startPoint y: 14, endPoint x: 21, endPoint y: 15, distance: 98.5
click at [21, 15] on landlord-dashboard "Create New Dashboard Portfolio Leasing Contacts Accounting Maintenance Calendar…" at bounding box center [413, 205] width 827 height 410
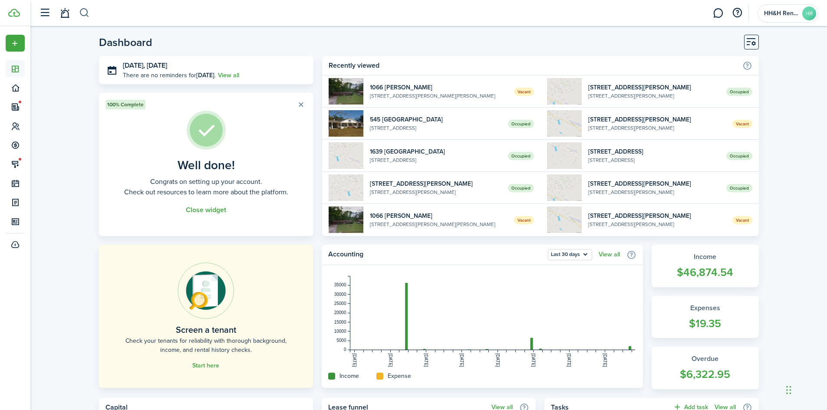
click at [85, 17] on button "button" at bounding box center [84, 13] width 11 height 15
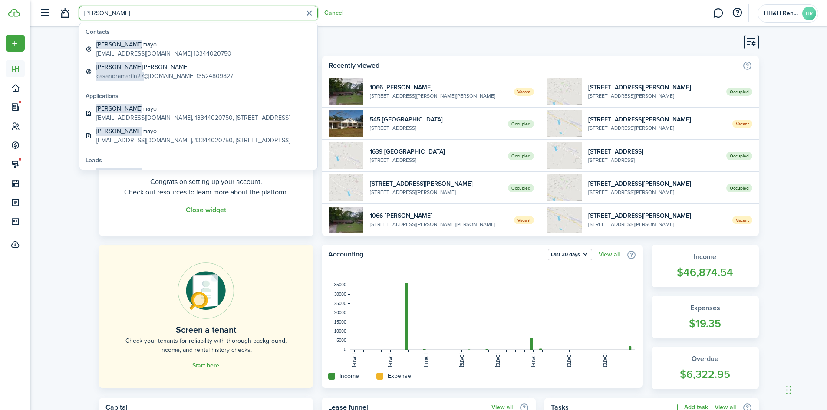
type input "[PERSON_NAME]"
click at [118, 46] on global-search-item-title "[PERSON_NAME]" at bounding box center [163, 44] width 135 height 9
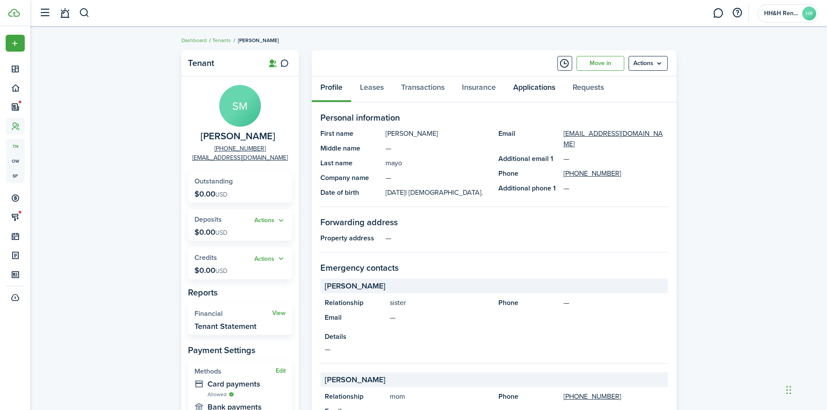
click at [539, 87] on link "Applications" at bounding box center [533, 89] width 59 height 26
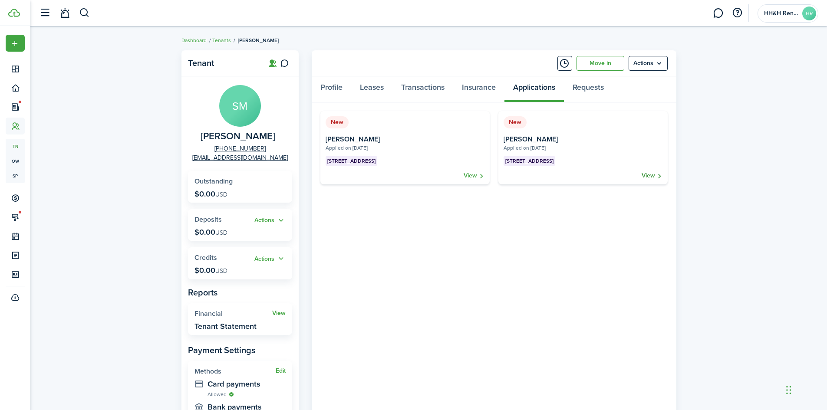
click at [656, 176] on link "View" at bounding box center [651, 175] width 21 height 9
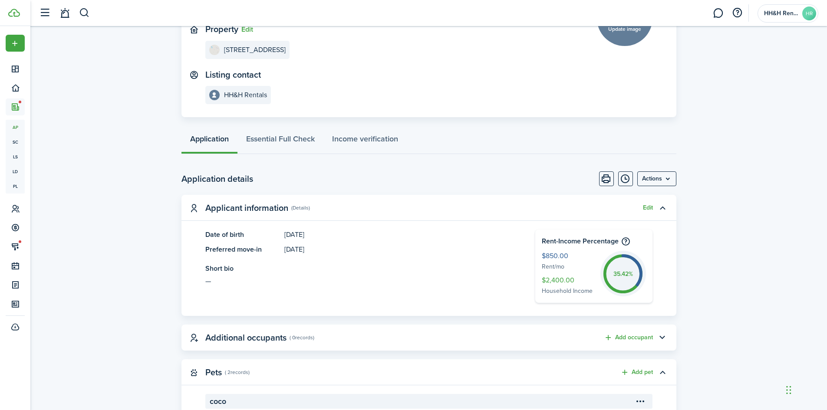
scroll to position [43, 0]
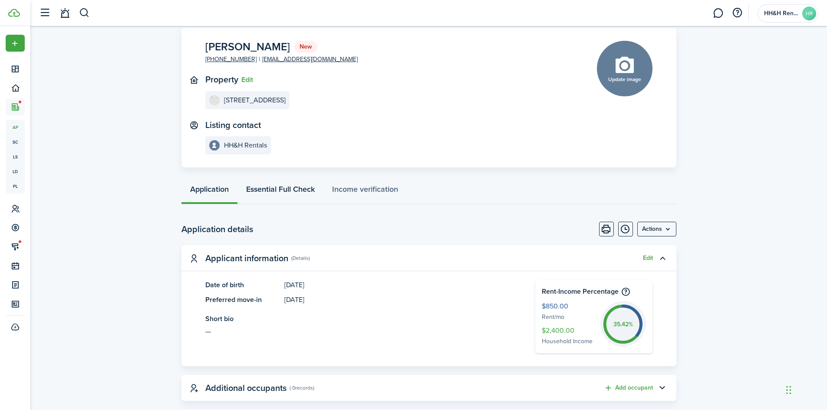
click at [279, 188] on link "Essential Full Check" at bounding box center [280, 191] width 86 height 26
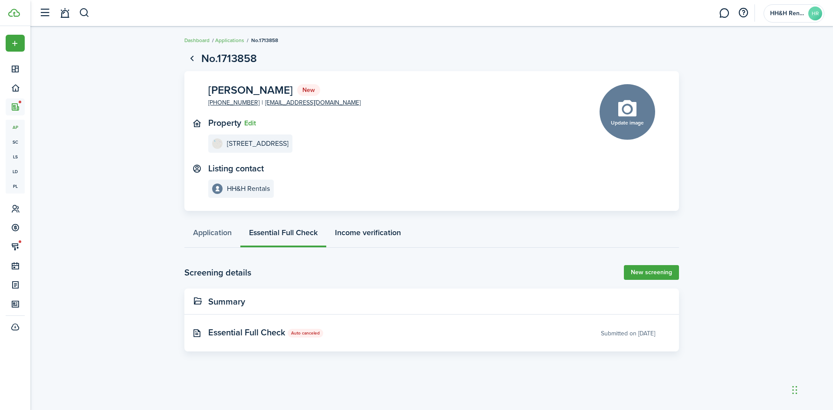
click at [348, 236] on link "Income verification" at bounding box center [367, 235] width 83 height 26
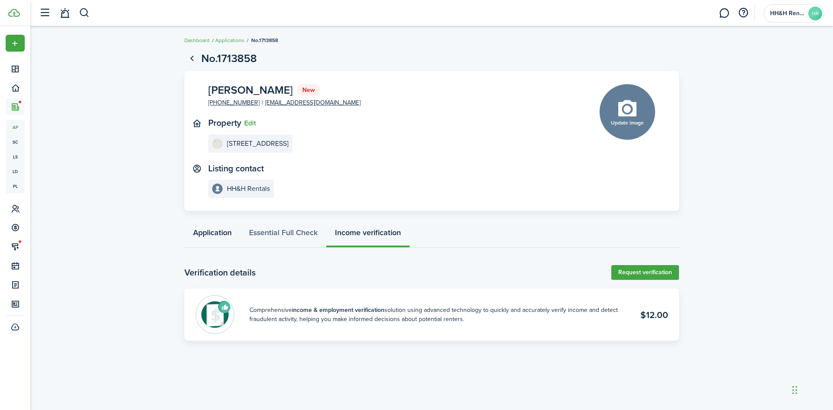
click at [215, 234] on link "Application" at bounding box center [212, 235] width 56 height 26
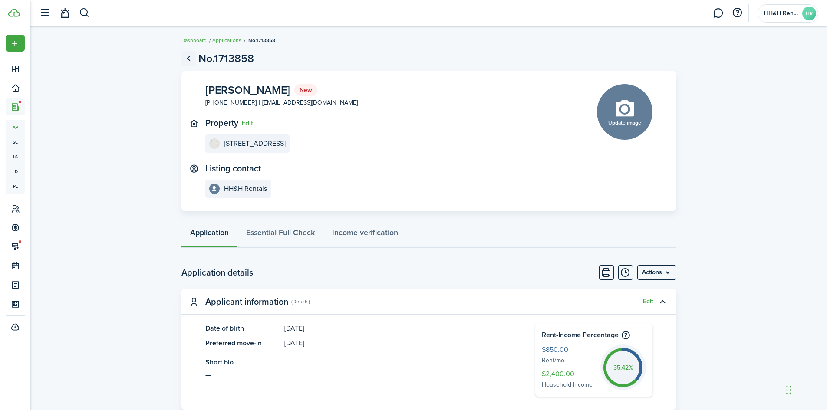
click at [186, 56] on link "Go back" at bounding box center [188, 58] width 15 height 15
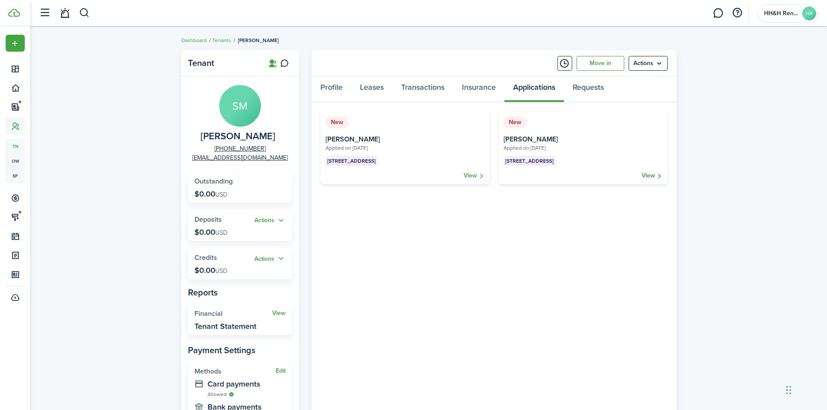
click at [656, 177] on link "View" at bounding box center [651, 175] width 21 height 9
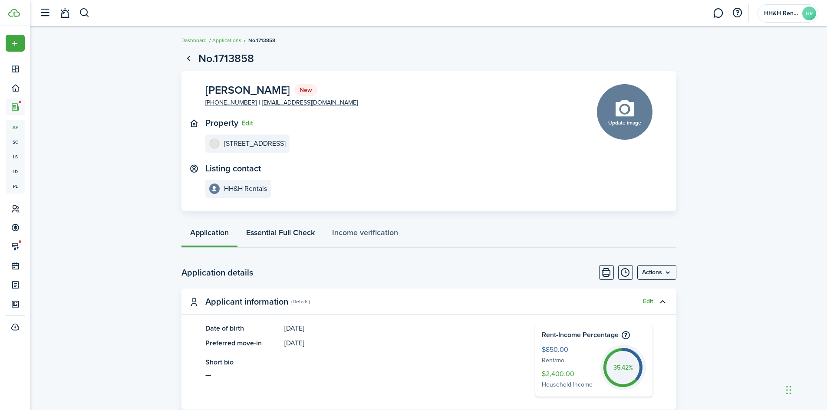
click at [293, 234] on link "Essential Full Check" at bounding box center [280, 235] width 86 height 26
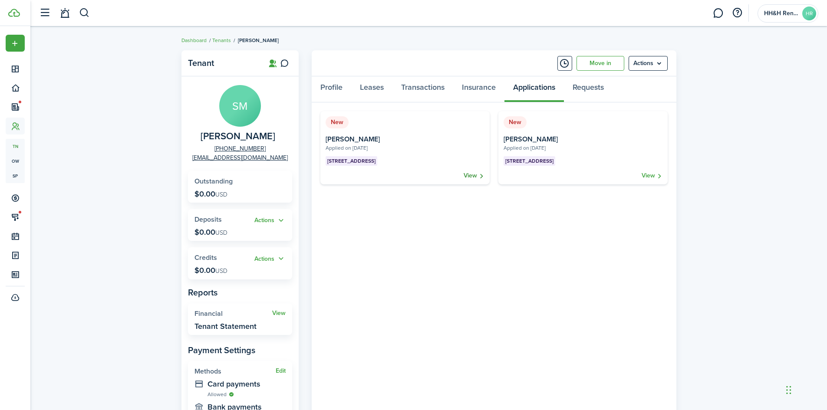
click at [470, 175] on link "View" at bounding box center [473, 175] width 21 height 9
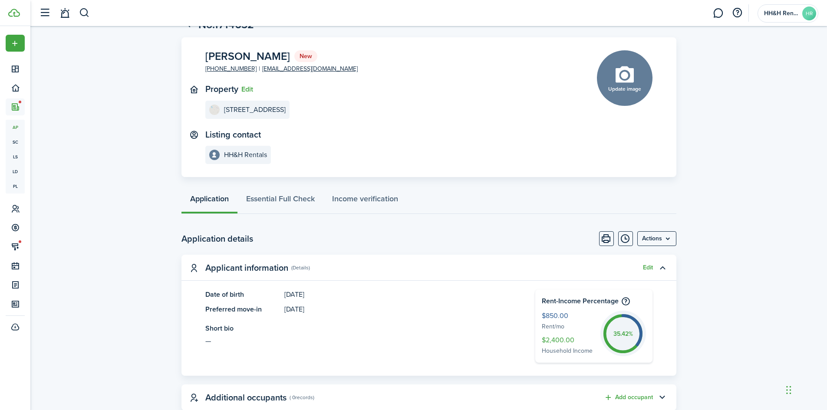
scroll to position [87, 0]
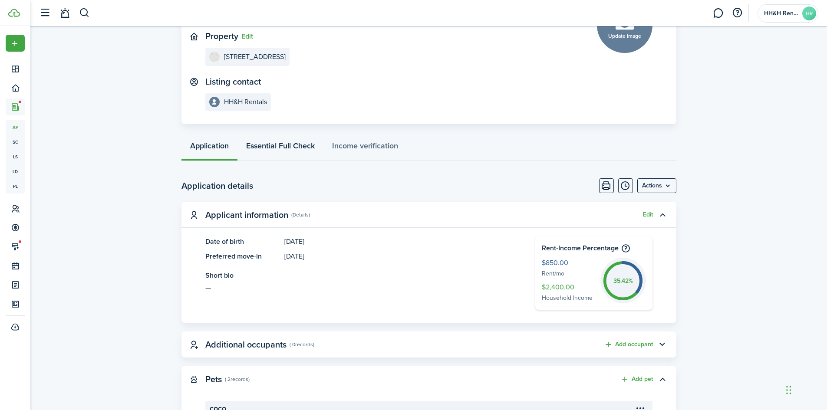
click at [287, 149] on link "Essential Full Check" at bounding box center [280, 148] width 86 height 26
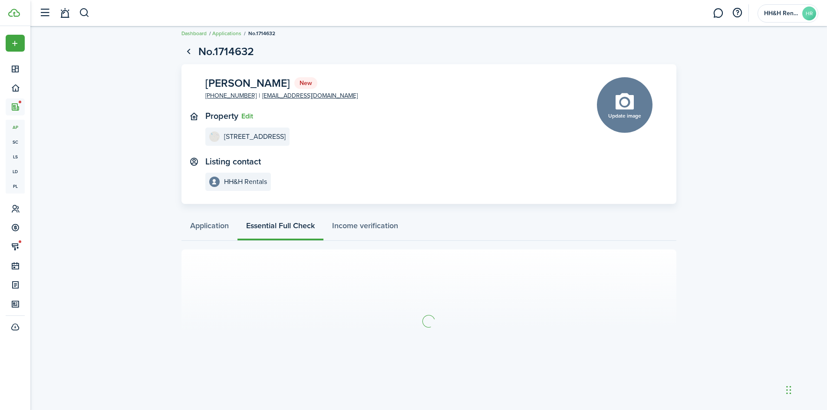
scroll to position [9, 0]
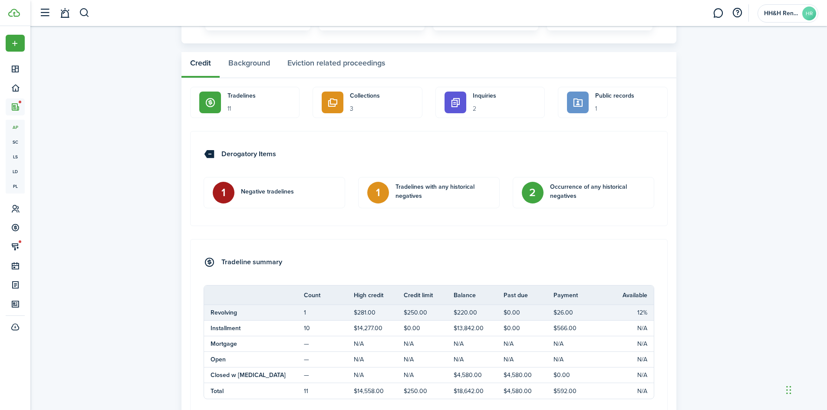
scroll to position [434, 0]
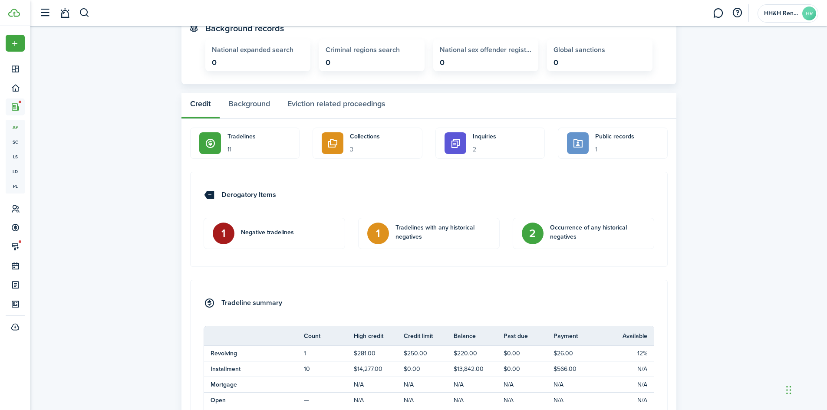
click at [243, 141] on p "Tradelines" at bounding box center [258, 136] width 63 height 9
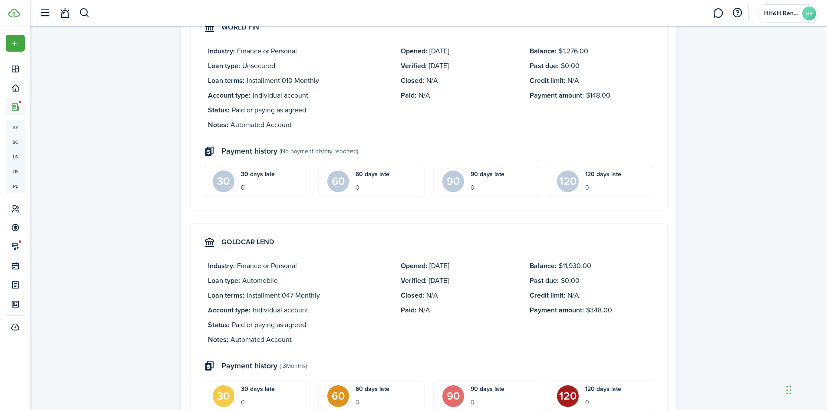
scroll to position [938, 0]
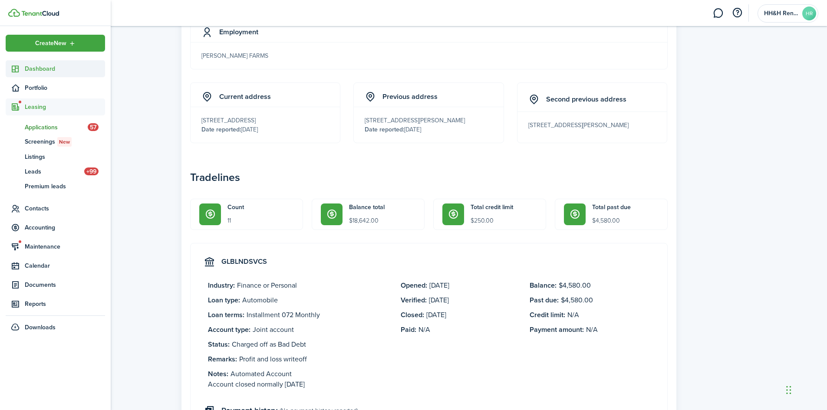
click at [19, 75] on link "Dashboard" at bounding box center [55, 68] width 99 height 17
